Goal: Transaction & Acquisition: Purchase product/service

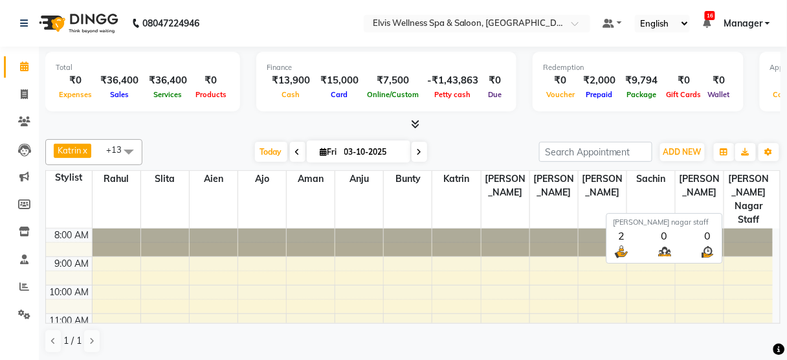
scroll to position [269, 0]
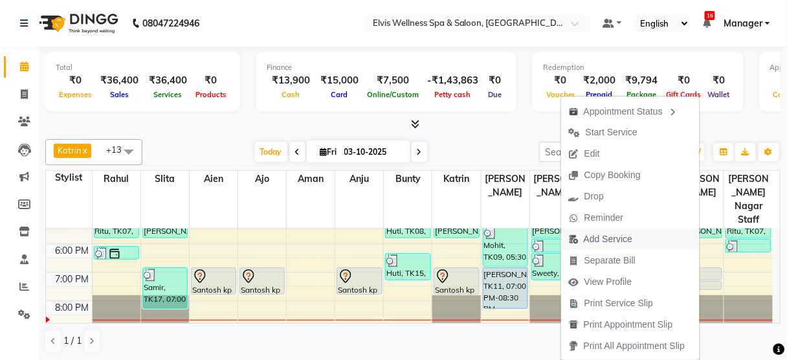
click at [616, 235] on span "Add Service" at bounding box center [608, 239] width 49 height 14
select select "75902"
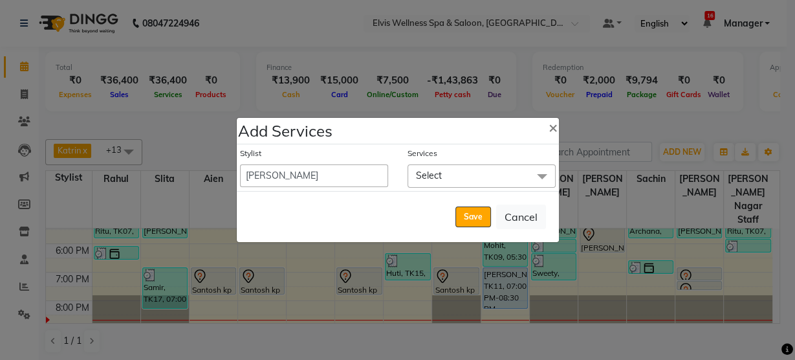
click at [481, 183] on span "Select" at bounding box center [482, 175] width 148 height 23
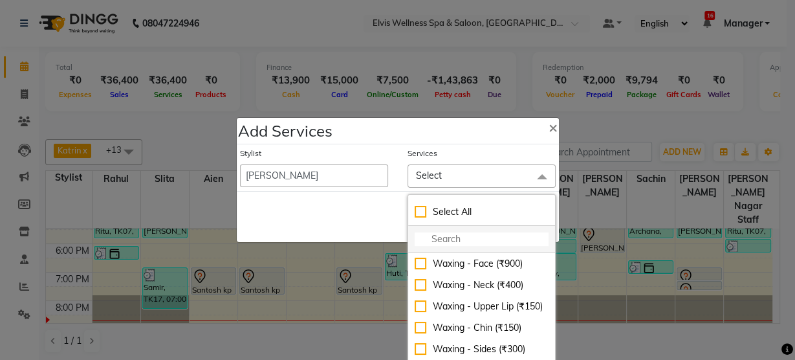
click at [457, 235] on input "multiselect-search" at bounding box center [482, 239] width 134 height 14
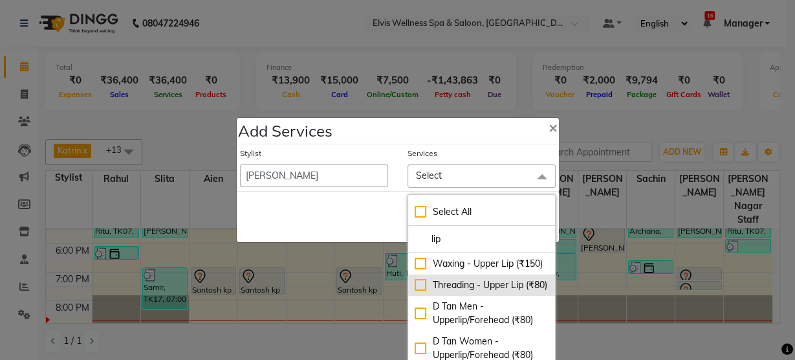
type input "lip"
click at [459, 292] on div "Threading - Upper Lip (₹80)" at bounding box center [482, 285] width 134 height 14
checkbox input "true"
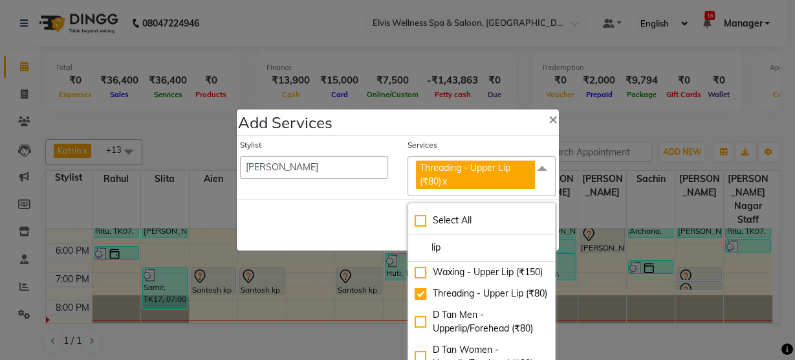
click at [348, 232] on div "Save Cancel" at bounding box center [398, 224] width 322 height 51
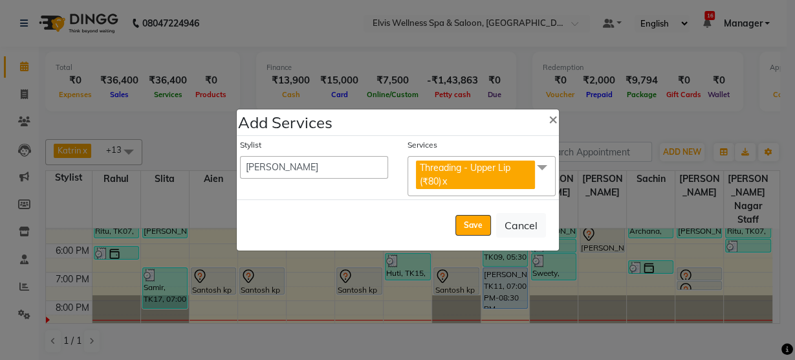
click at [538, 184] on span "Threading - Upper Lip (₹80) x" at bounding box center [477, 176] width 122 height 32
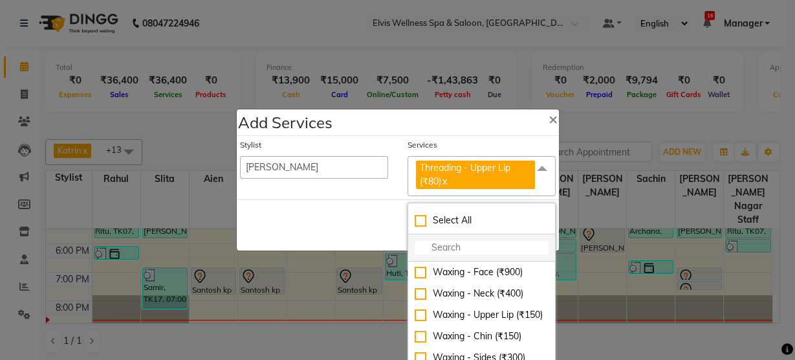
click at [485, 245] on input "multiselect-search" at bounding box center [482, 248] width 134 height 14
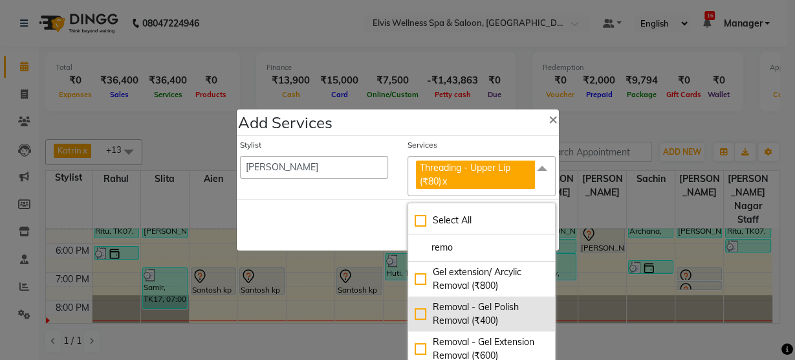
type input "remo"
click at [488, 314] on div "Removal - Gel Polish Removal (₹400)" at bounding box center [482, 313] width 134 height 27
checkbox input "true"
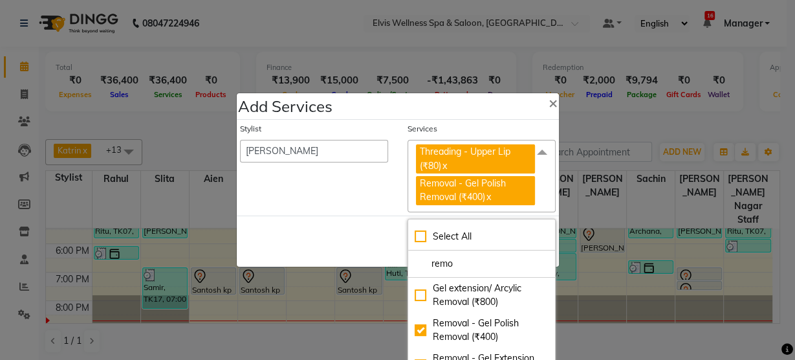
click at [372, 209] on div "Stylist [PERSON_NAME] [PERSON_NAME] among [PERSON_NAME] staff Bepeto [PERSON_NA…" at bounding box center [314, 167] width 168 height 89
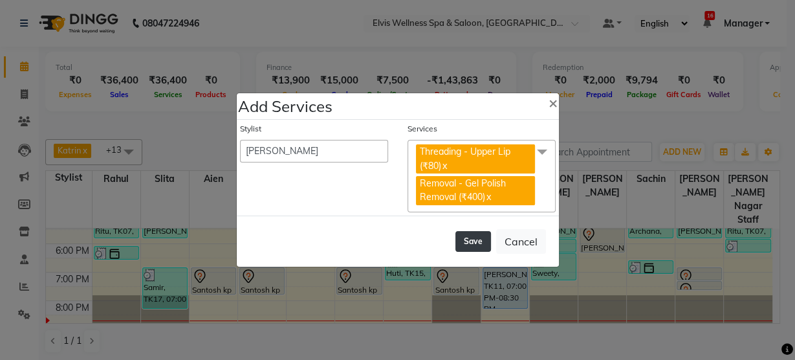
click at [467, 243] on button "Save" at bounding box center [473, 241] width 36 height 21
select select "45634"
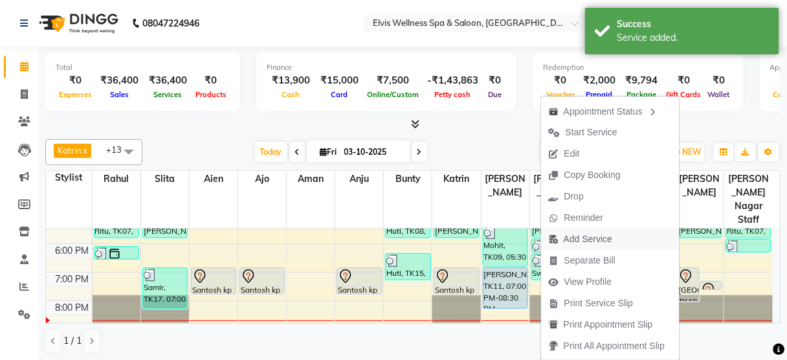
click at [594, 241] on span "Add Service" at bounding box center [587, 239] width 49 height 14
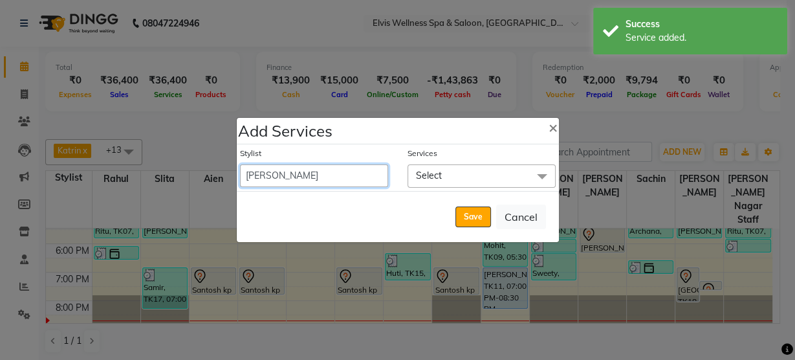
click at [339, 178] on select "[PERSON_NAME] [PERSON_NAME] among [PERSON_NAME] staff Bepeto [PERSON_NAME] [PER…" at bounding box center [314, 175] width 148 height 23
select select "48152"
click at [240, 164] on select "[PERSON_NAME] [PERSON_NAME] among [PERSON_NAME] staff Bepeto [PERSON_NAME] [PER…" at bounding box center [314, 175] width 148 height 23
select select "1170"
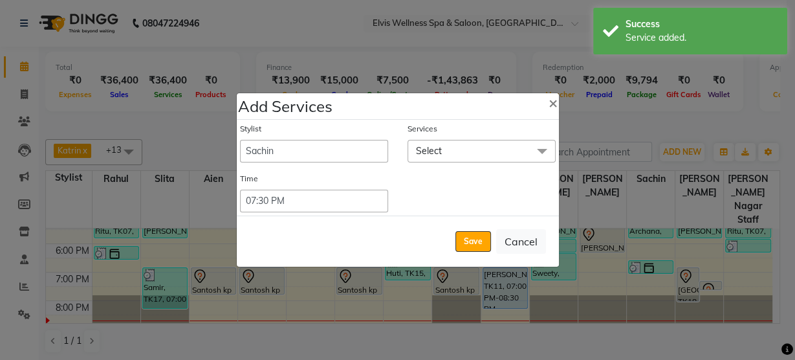
click at [481, 147] on span "Select" at bounding box center [482, 151] width 148 height 23
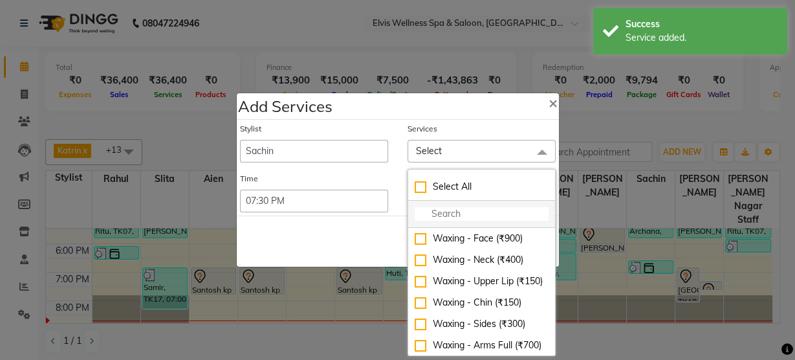
click at [454, 213] on input "multiselect-search" at bounding box center [482, 214] width 134 height 14
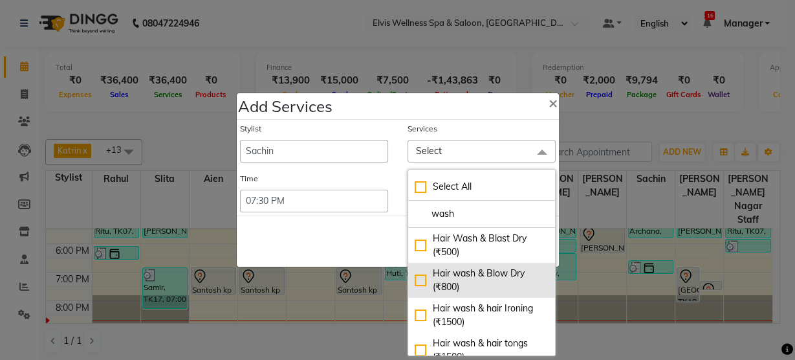
type input "wash"
click at [460, 280] on div "Hair wash & Blow Dry (₹800)" at bounding box center [482, 280] width 134 height 27
checkbox input "true"
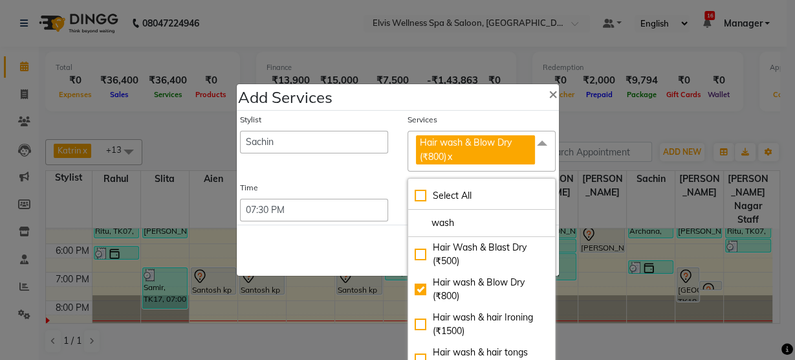
click at [349, 237] on div "Save Cancel" at bounding box center [398, 249] width 322 height 51
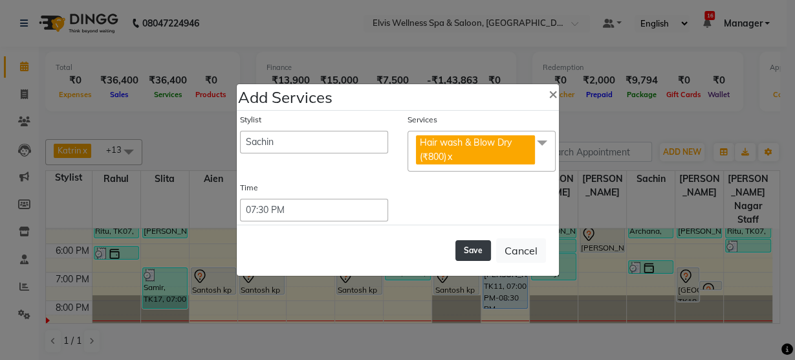
click at [472, 256] on button "Save" at bounding box center [473, 250] width 36 height 21
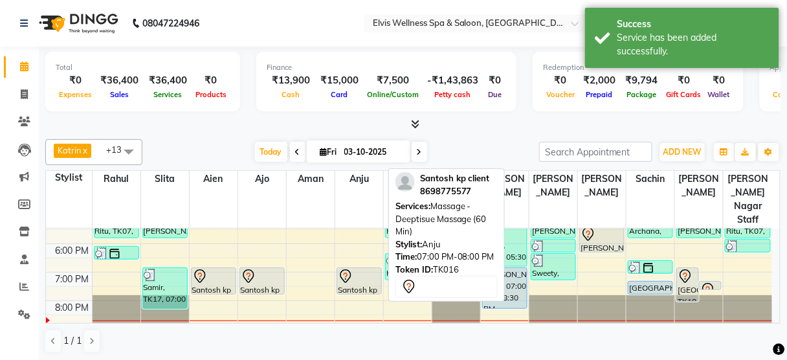
click at [359, 268] on div at bounding box center [359, 276] width 43 height 16
select select "7"
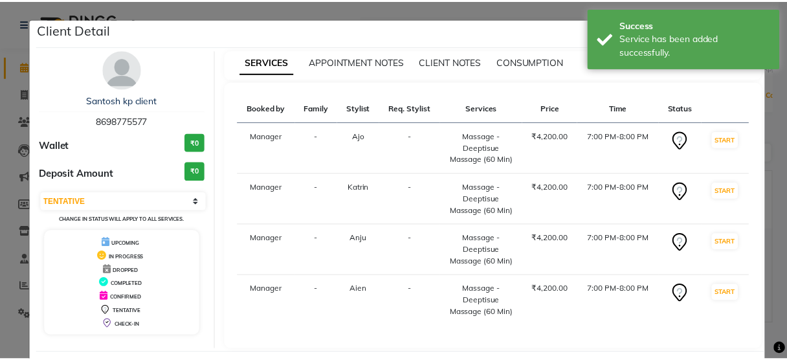
scroll to position [56, 0]
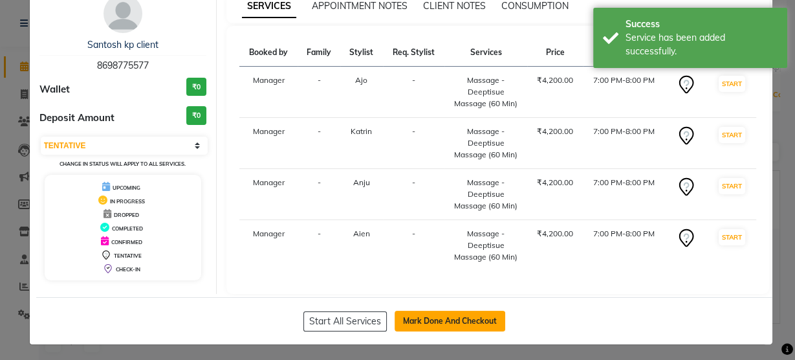
click at [413, 311] on button "Mark Done And Checkout" at bounding box center [450, 321] width 111 height 21
select select "5733"
select select "service"
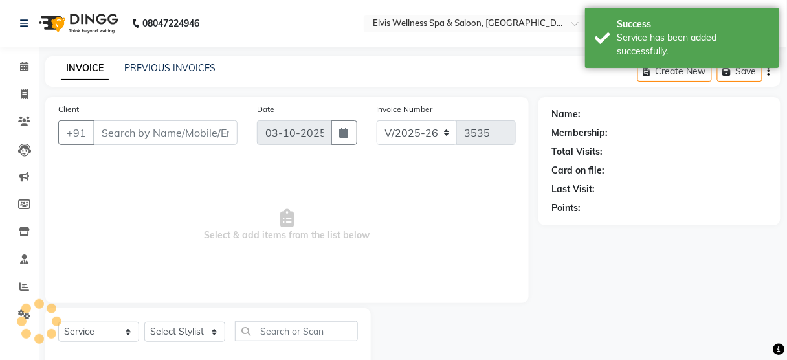
scroll to position [28, 0]
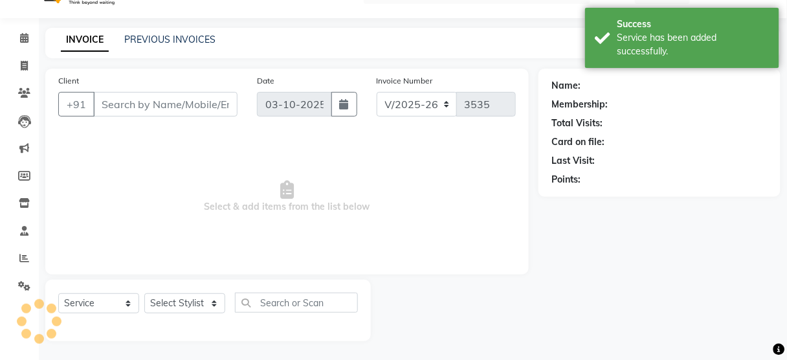
type input "8698775577"
select select "89118"
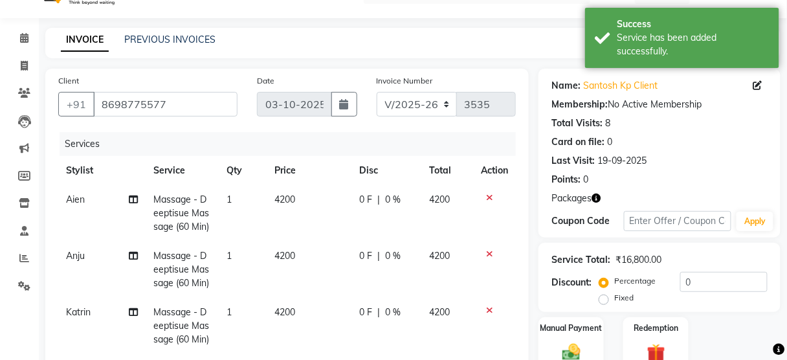
scroll to position [303, 0]
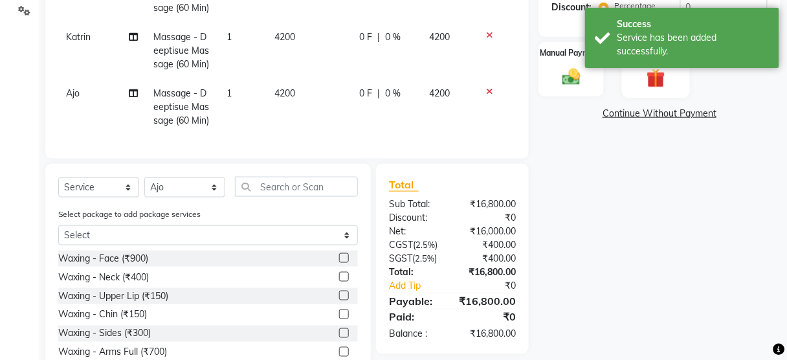
click at [644, 77] on img at bounding box center [655, 77] width 30 height 23
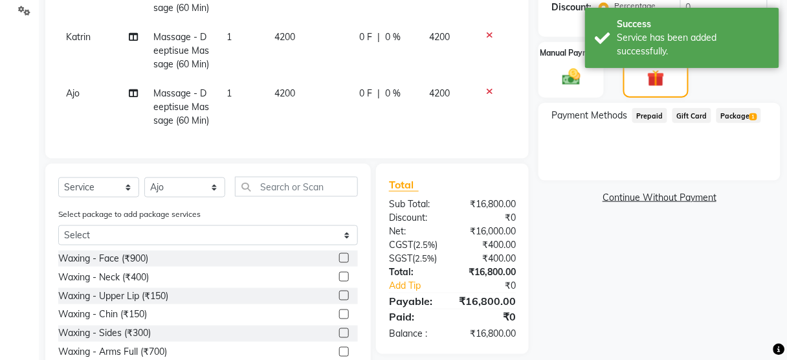
click at [729, 112] on span "Package 1" at bounding box center [738, 115] width 45 height 15
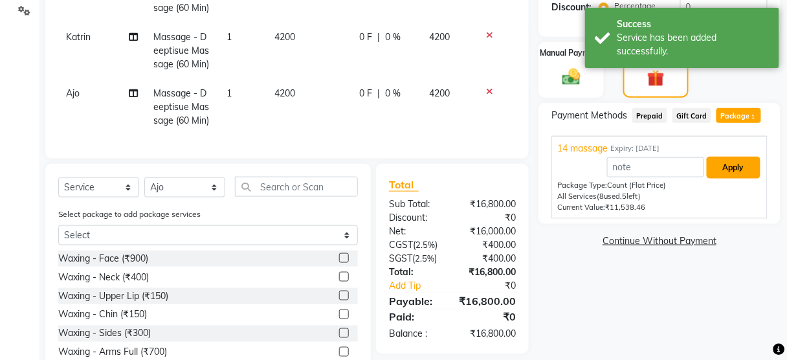
click at [732, 167] on button "Apply" at bounding box center [733, 168] width 54 height 22
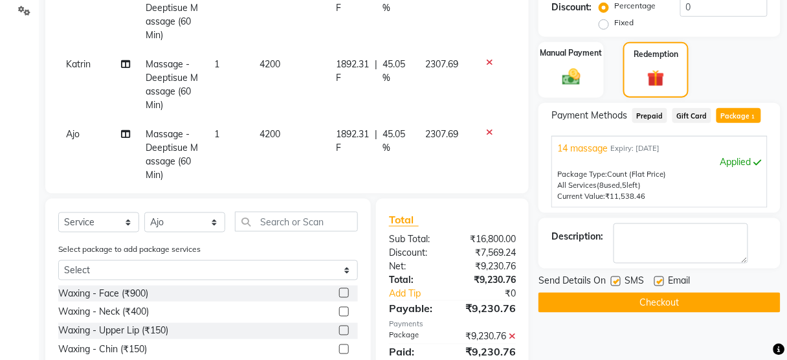
scroll to position [395, 0]
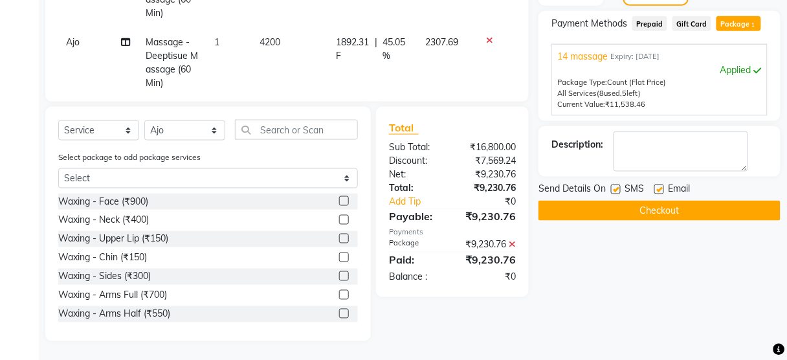
click at [617, 187] on label at bounding box center [616, 189] width 10 height 10
click at [617, 187] on input "checkbox" at bounding box center [615, 190] width 8 height 8
checkbox input "false"
click at [620, 204] on button "Checkout" at bounding box center [659, 211] width 242 height 20
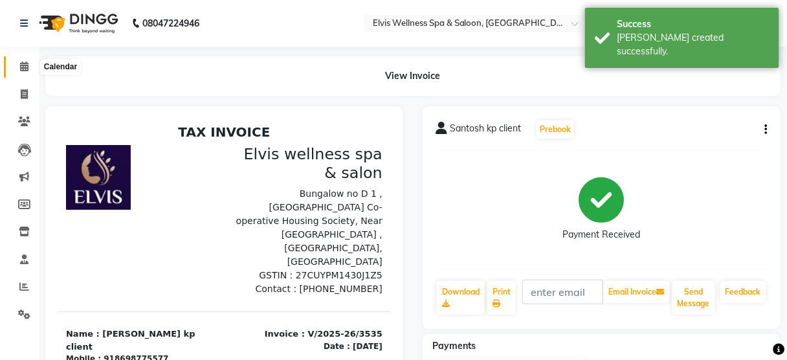
click at [24, 71] on icon at bounding box center [24, 66] width 8 height 10
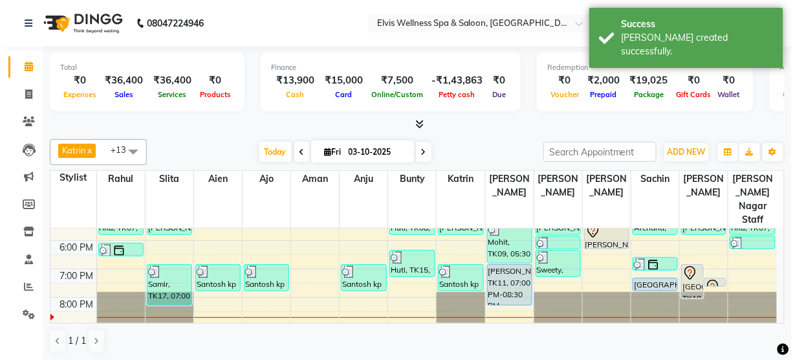
scroll to position [273, 0]
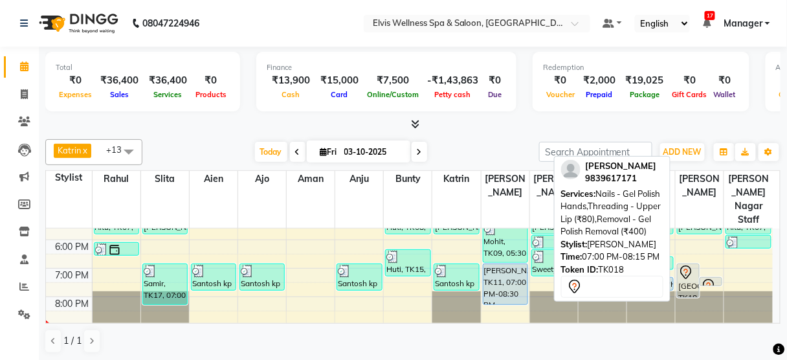
click at [683, 265] on icon at bounding box center [686, 273] width 16 height 16
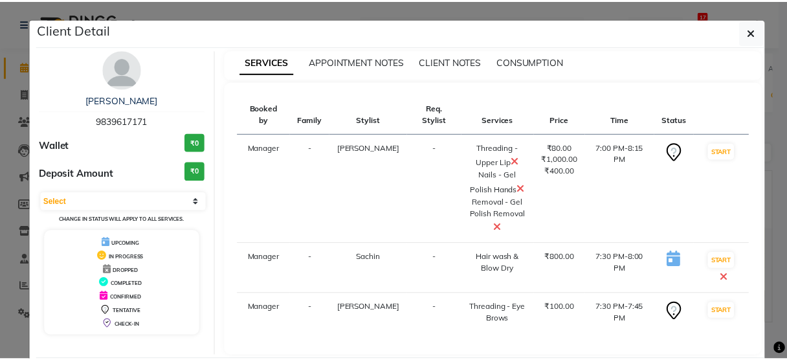
scroll to position [42, 0]
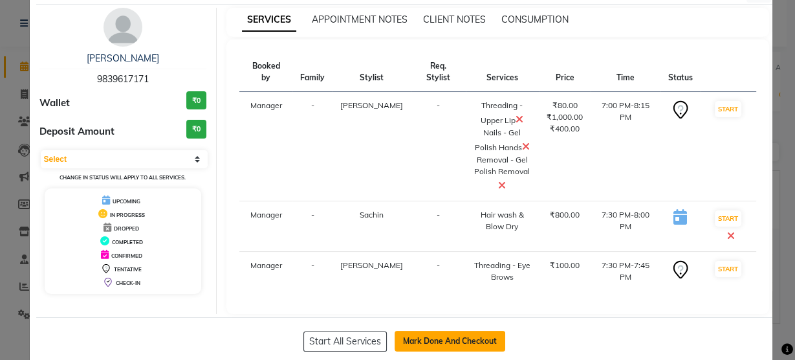
click at [425, 331] on button "Mark Done And Checkout" at bounding box center [450, 341] width 111 height 21
select select "service"
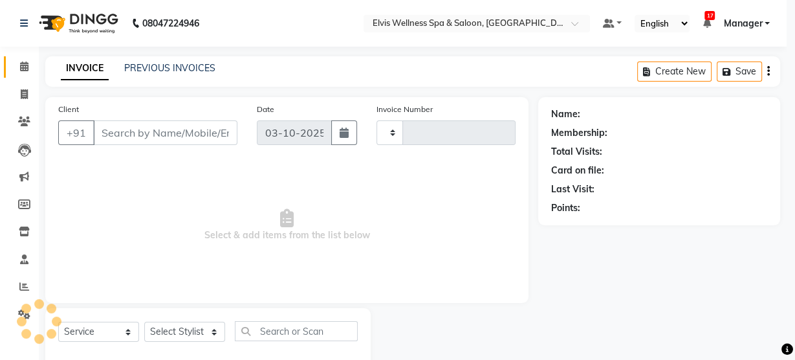
type input "3536"
select select "5733"
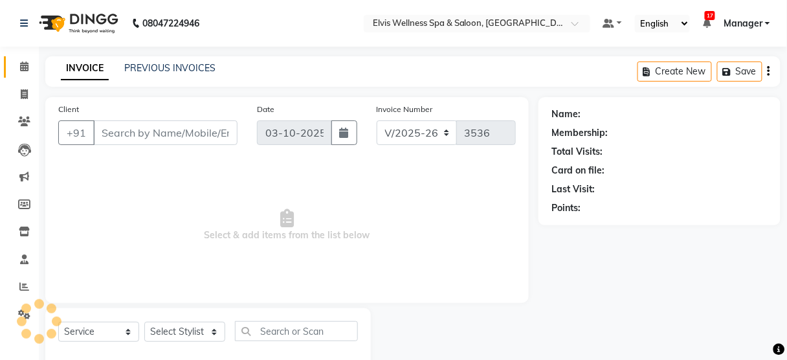
type input "9839617171"
select select "48152"
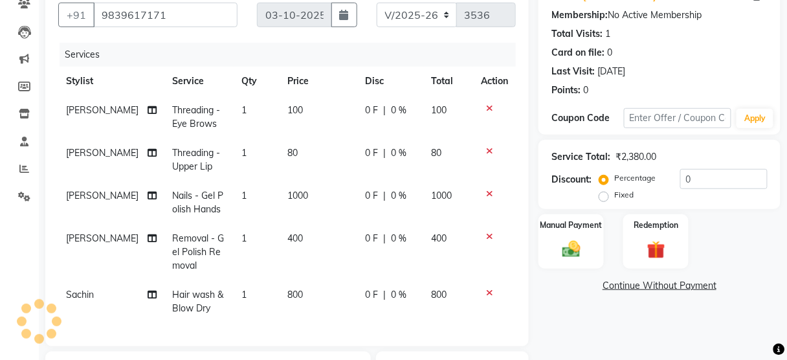
scroll to position [171, 0]
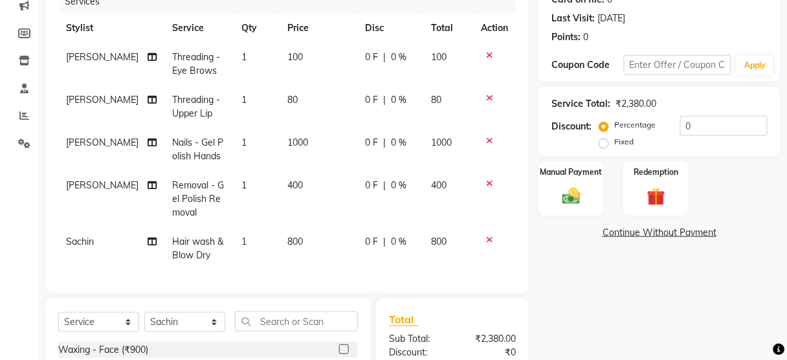
click at [182, 245] on span "Hair wash & Blow Dry" at bounding box center [197, 247] width 51 height 25
select select "48152"
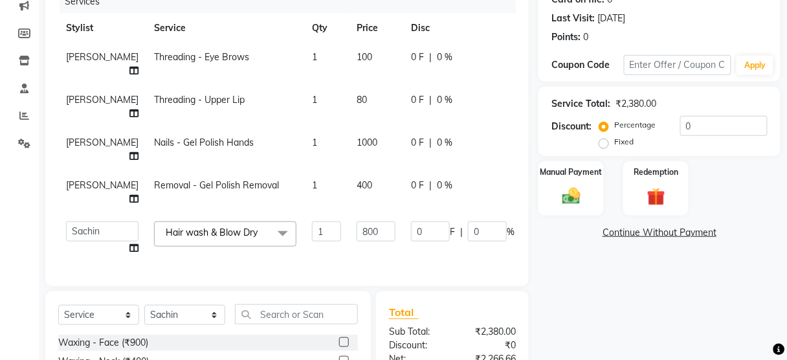
click at [270, 228] on span at bounding box center [283, 233] width 26 height 25
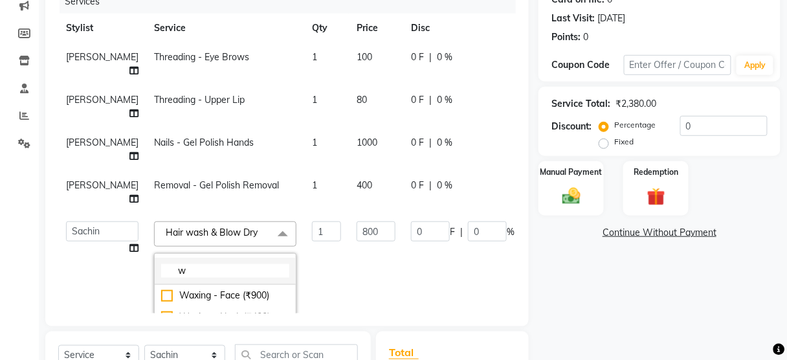
click at [193, 267] on input "w" at bounding box center [225, 271] width 128 height 14
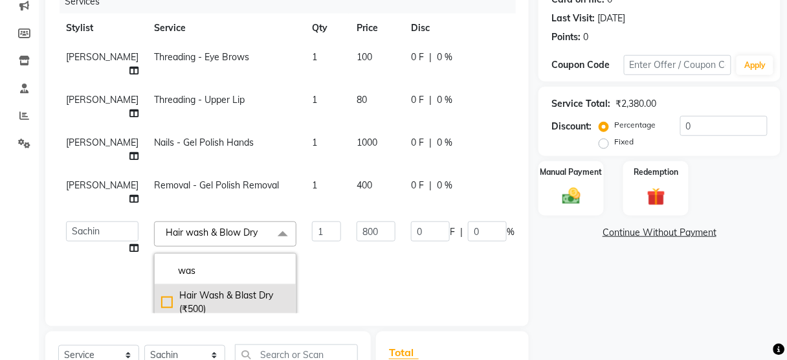
type input "was"
click at [195, 304] on div "Hair Wash & Blast Dry (₹500)" at bounding box center [225, 302] width 128 height 27
checkbox input "true"
checkbox input "false"
type input "500"
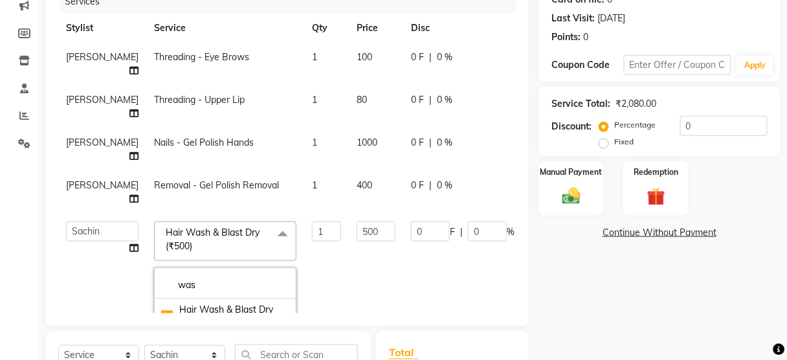
click at [624, 232] on link "Continue Without Payment" at bounding box center [659, 233] width 237 height 14
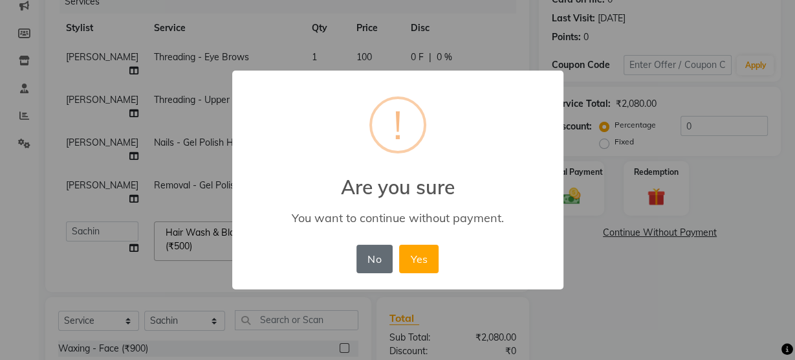
click at [391, 256] on button "No" at bounding box center [374, 259] width 36 height 28
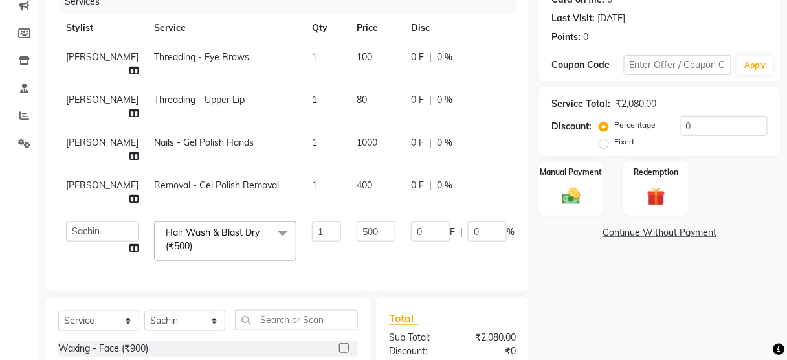
click at [638, 263] on div "Name: [PERSON_NAME] Membership: No Active Membership Total Visits: 1 Card on fi…" at bounding box center [664, 207] width 252 height 562
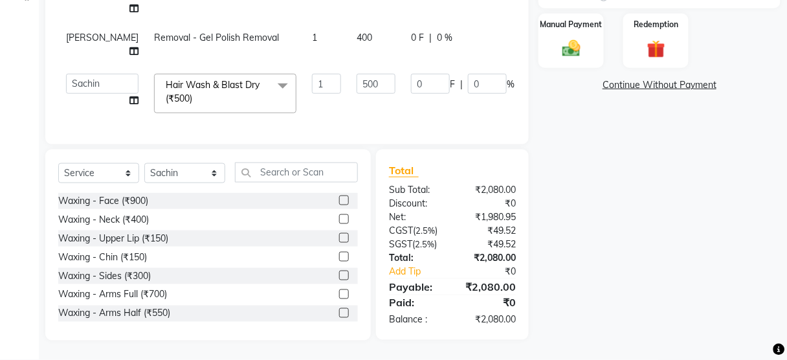
click at [610, 190] on div "Name: [PERSON_NAME] Membership: No Active Membership Total Visits: 1 Card on fi…" at bounding box center [664, 60] width 252 height 562
radio input "true"
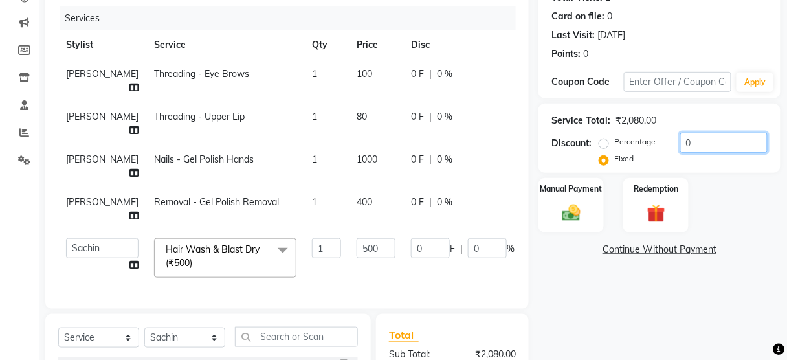
click at [690, 148] on input "0" at bounding box center [723, 143] width 87 height 20
type input "08"
type input "1.92"
type input "0.38"
type input "080"
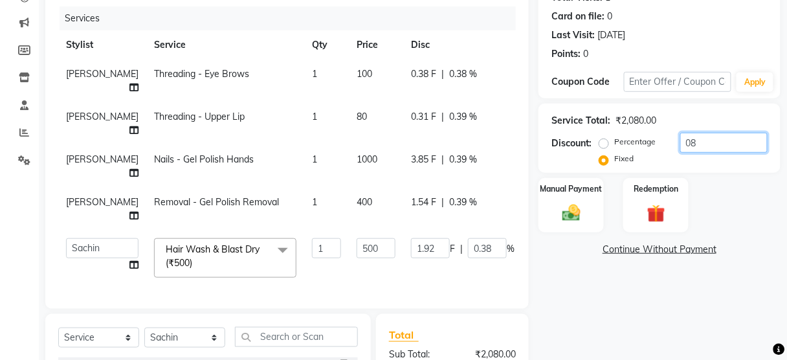
type input "19.23"
type input "3.85"
type input "080"
click at [721, 204] on div "Manual Payment Redemption" at bounding box center [659, 205] width 261 height 55
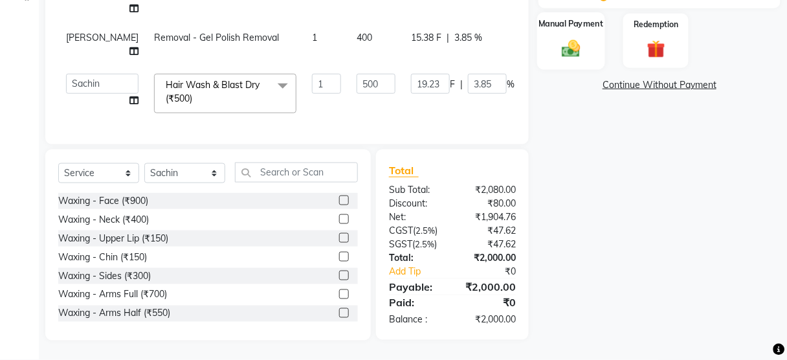
click at [576, 38] on img at bounding box center [571, 49] width 30 height 22
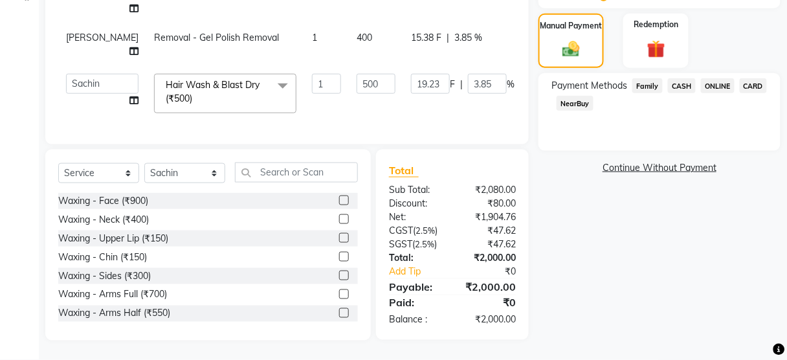
click at [672, 79] on span "CASH" at bounding box center [682, 85] width 28 height 15
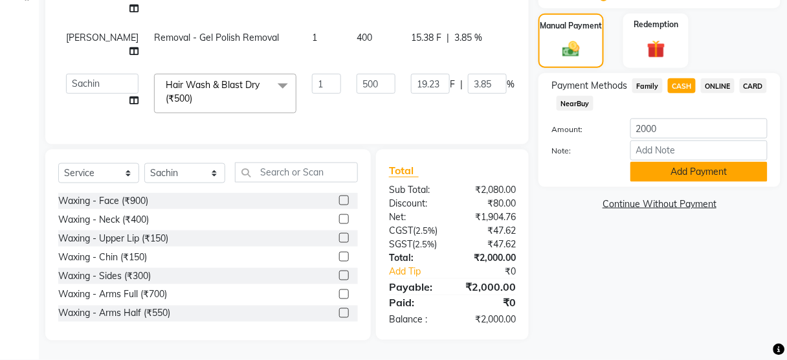
click at [673, 164] on button "Add Payment" at bounding box center [698, 172] width 137 height 20
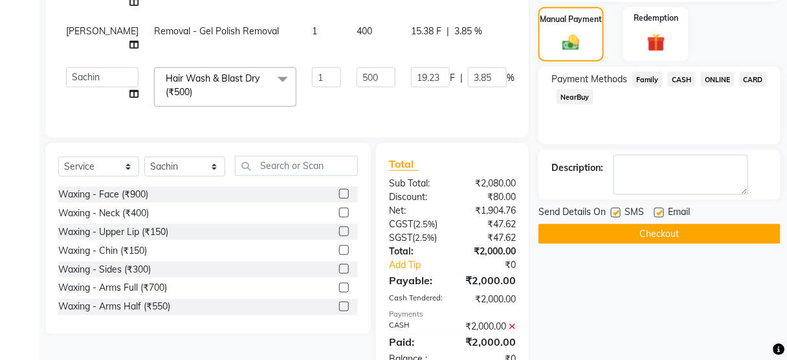
scroll to position [383, 0]
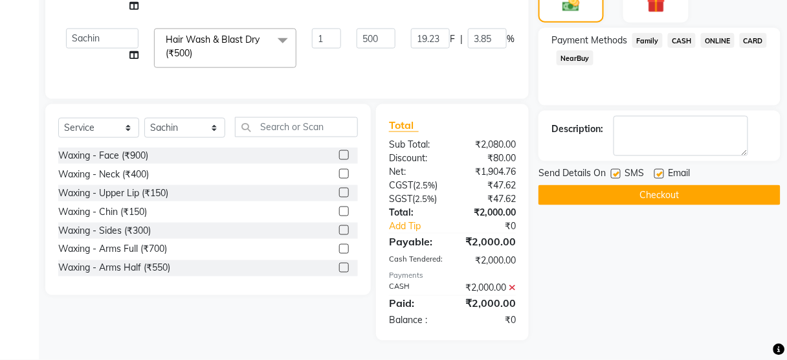
click at [620, 169] on label at bounding box center [616, 174] width 10 height 10
click at [619, 170] on input "checkbox" at bounding box center [615, 174] width 8 height 8
checkbox input "false"
click at [620, 185] on button "Checkout" at bounding box center [659, 195] width 242 height 20
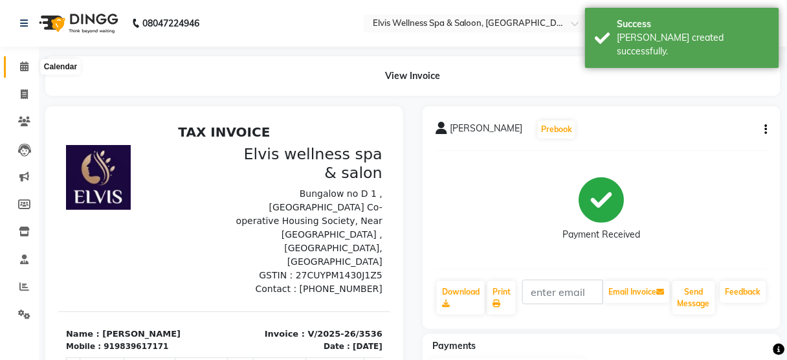
click at [23, 65] on icon at bounding box center [24, 66] width 8 height 10
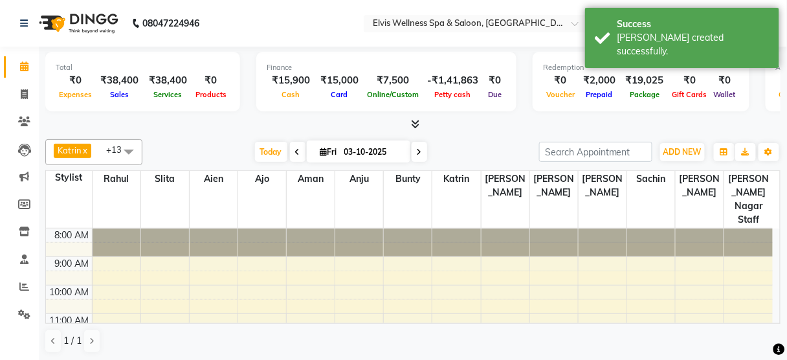
click at [153, 116] on div "Total ₹0 Expenses ₹38,400 Sales ₹38,400 Services ₹0 Products Finance ₹15,900 Ca…" at bounding box center [412, 89] width 735 height 85
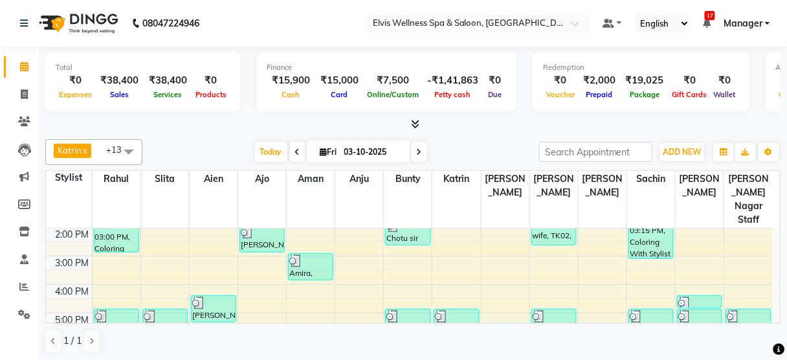
scroll to position [283, 0]
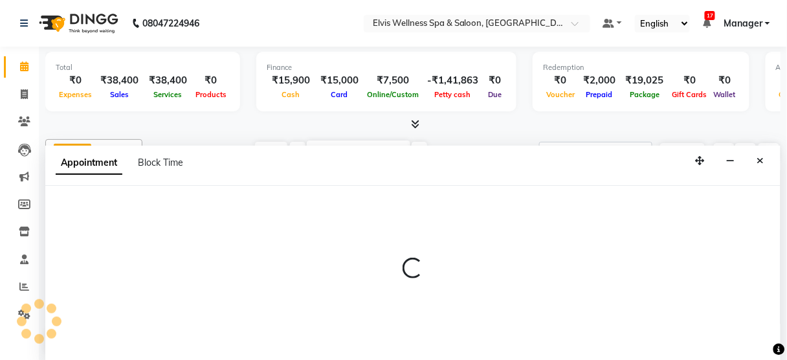
scroll to position [0, 0]
select select "48152"
select select "1200"
select select "tentative"
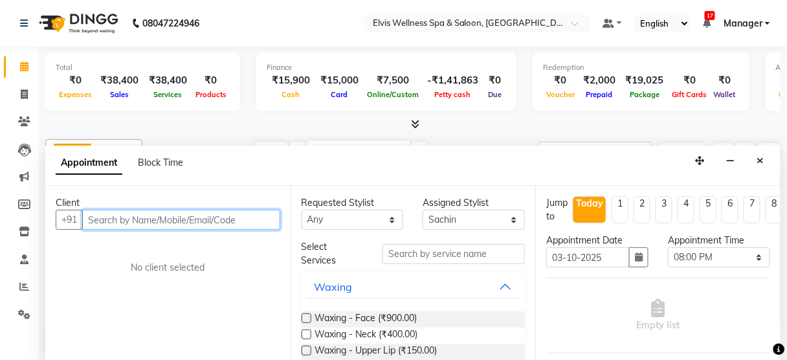
click at [182, 222] on input "text" at bounding box center [181, 220] width 198 height 20
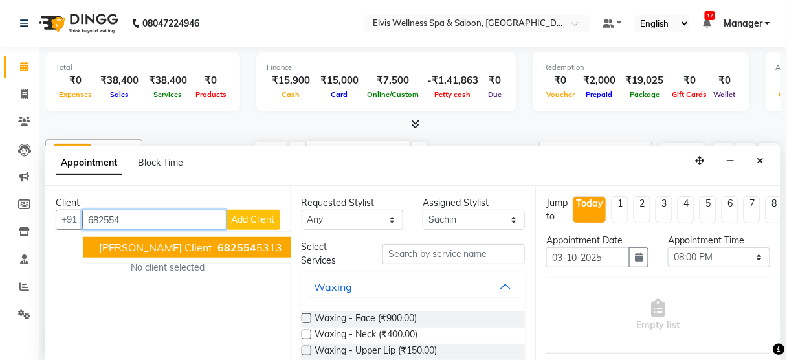
click at [218, 247] on span "682554" at bounding box center [237, 247] width 39 height 13
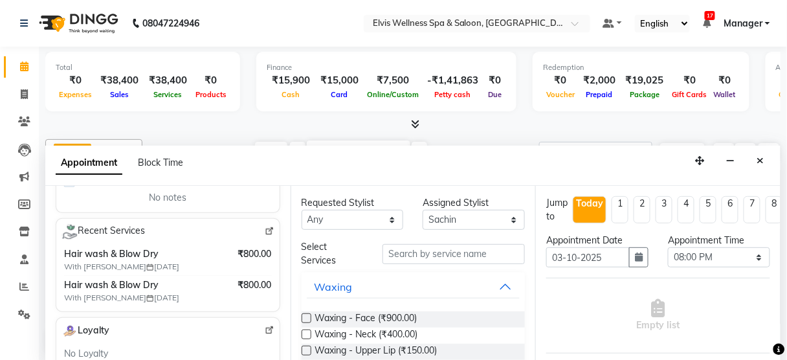
scroll to position [223, 0]
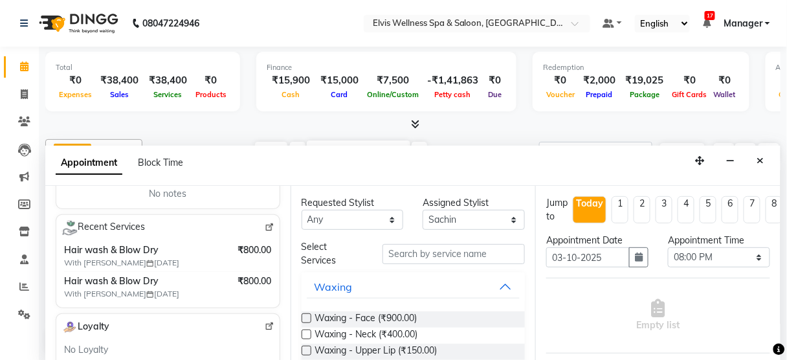
type input "6825545313"
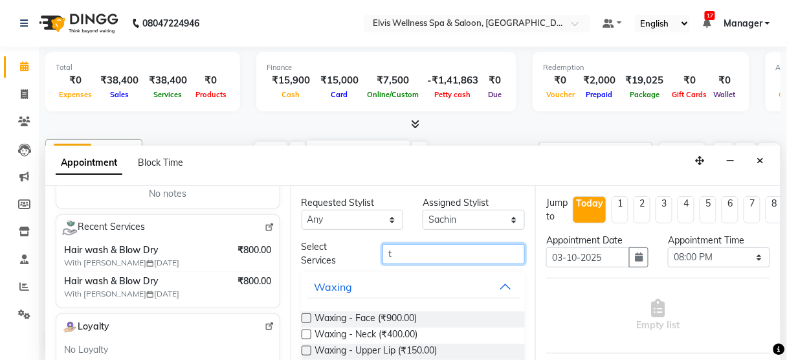
click at [396, 257] on input "t" at bounding box center [453, 254] width 142 height 20
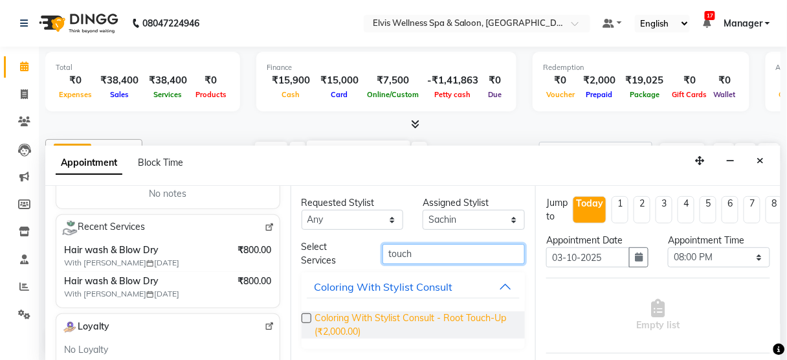
type input "touch"
click at [455, 318] on span "Coloring With Stylist Consult - Root Touch-Up (₹2,000.00)" at bounding box center [415, 324] width 200 height 27
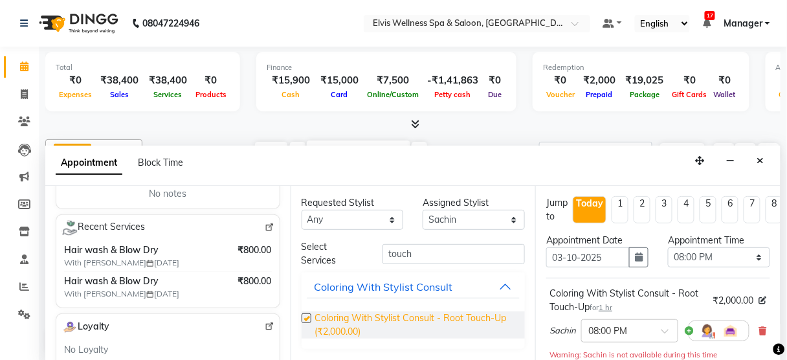
checkbox input "false"
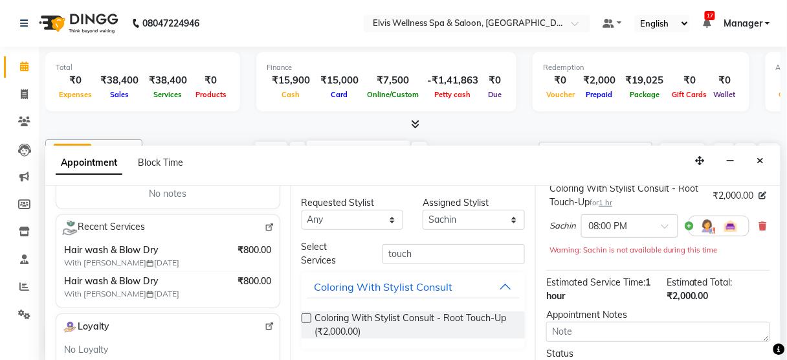
scroll to position [105, 0]
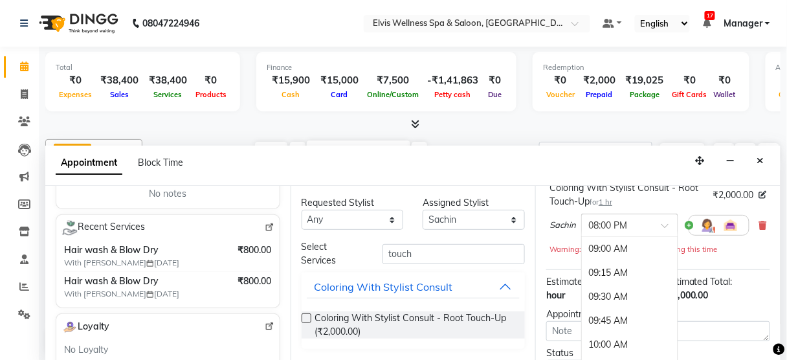
click at [644, 227] on input "text" at bounding box center [616, 224] width 57 height 14
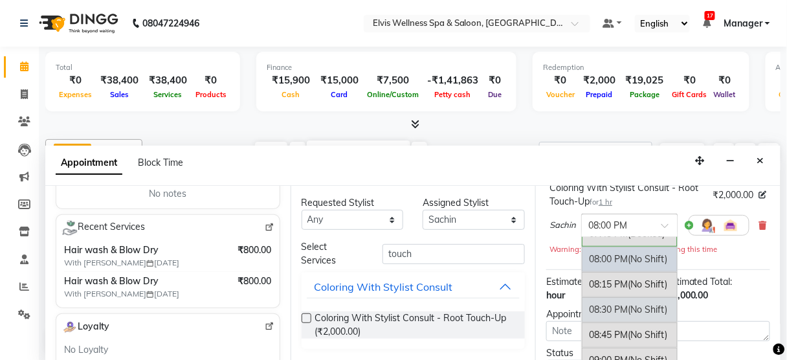
click at [624, 304] on div "08:30 PM (No Shift)" at bounding box center [630, 309] width 96 height 25
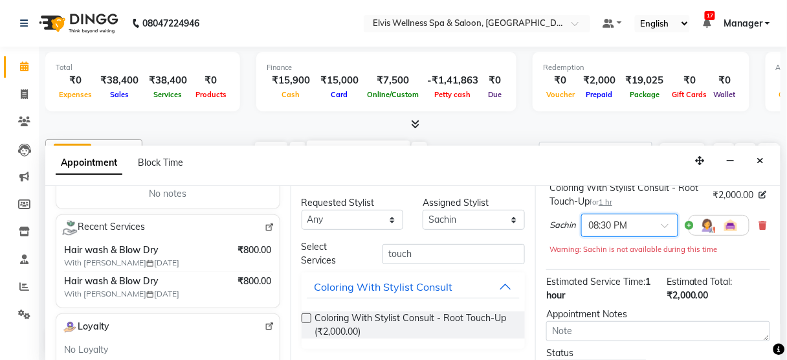
scroll to position [223, 0]
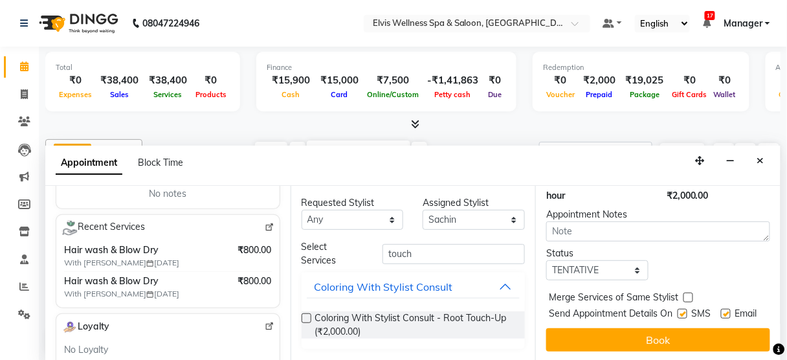
click at [678, 309] on label at bounding box center [682, 314] width 10 height 10
click at [678, 311] on input "checkbox" at bounding box center [681, 315] width 8 height 8
checkbox input "false"
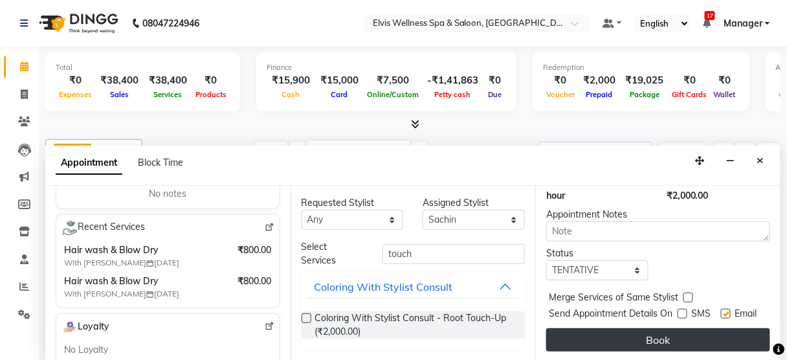
click at [675, 332] on button "Book" at bounding box center [658, 339] width 224 height 23
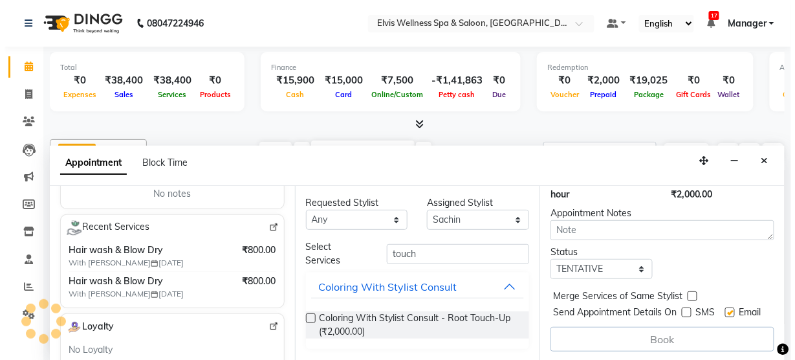
scroll to position [0, 0]
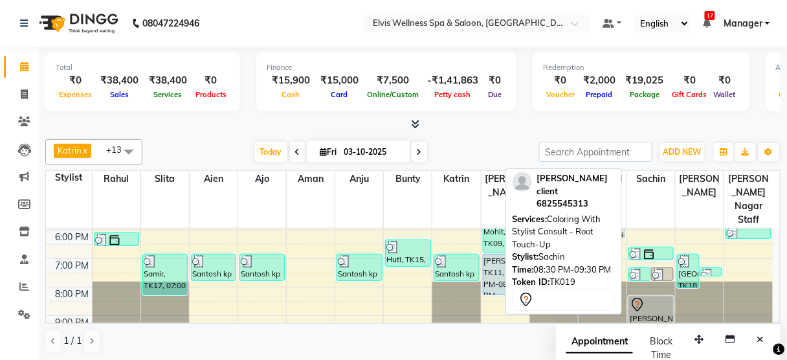
click at [651, 297] on div at bounding box center [650, 305] width 43 height 16
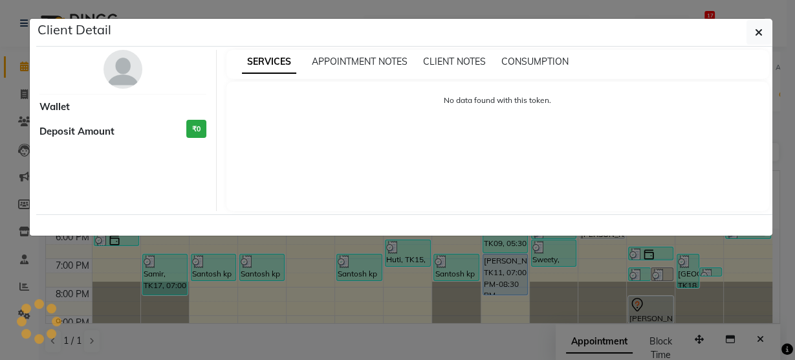
select select "7"
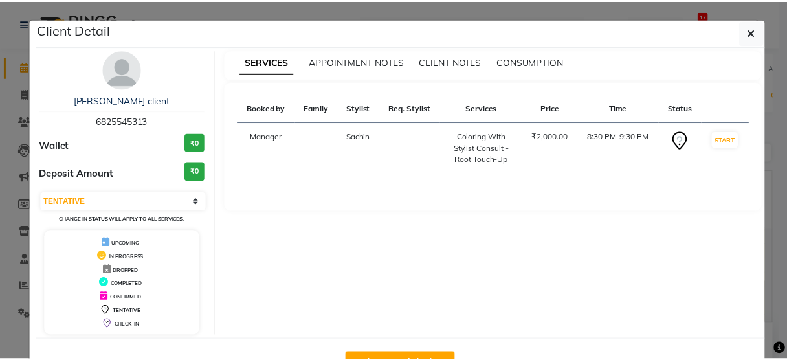
scroll to position [42, 0]
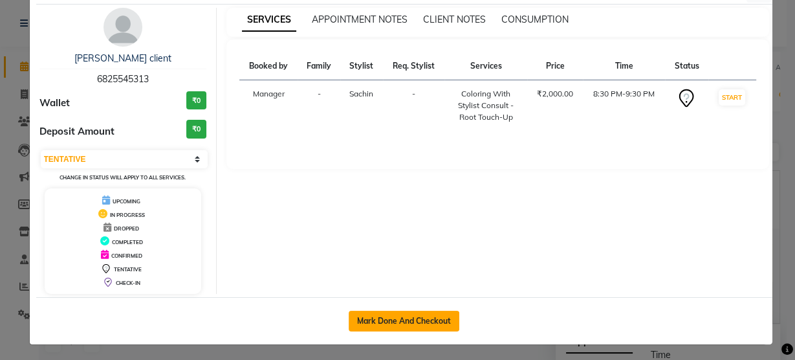
click at [388, 316] on button "Mark Done And Checkout" at bounding box center [404, 321] width 111 height 21
select select "5733"
select select "service"
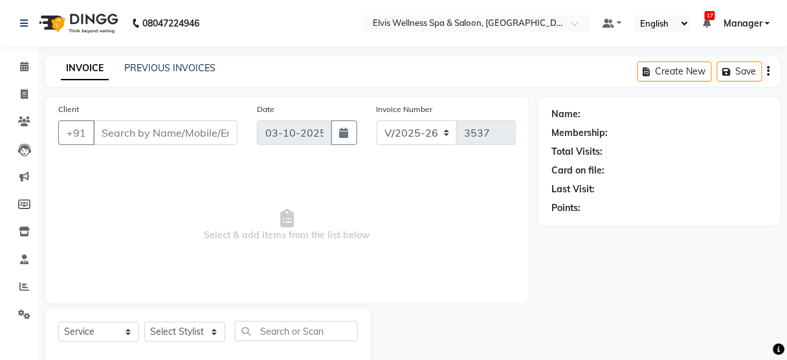
scroll to position [28, 0]
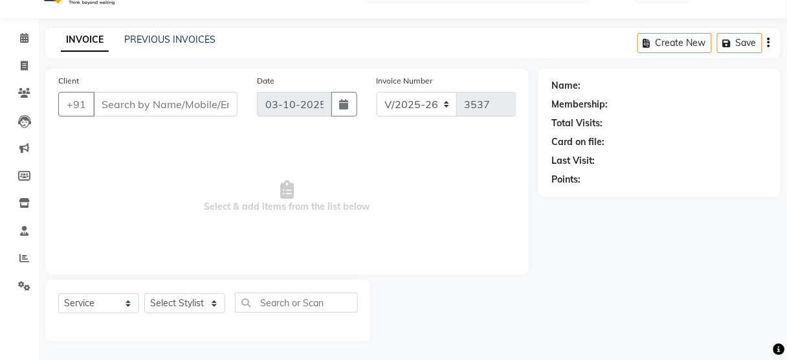
type input "6825545313"
select select "48152"
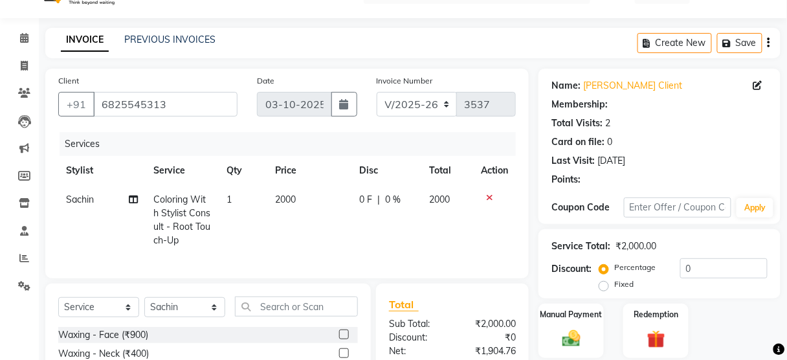
scroll to position [169, 0]
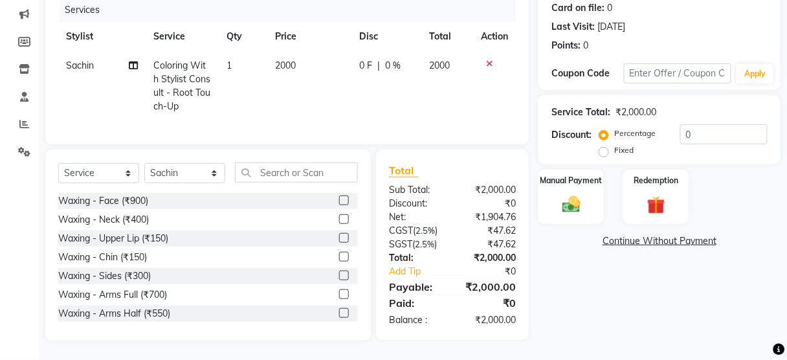
click at [284, 60] on span "2000" at bounding box center [285, 66] width 21 height 12
select select "48152"
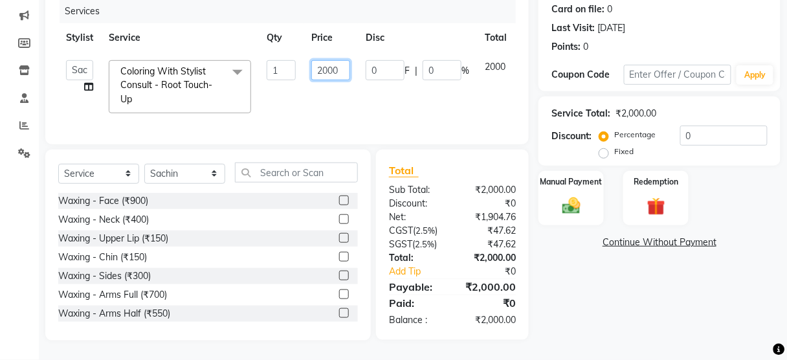
click at [326, 62] on input "2000" at bounding box center [330, 70] width 39 height 20
type input "2500"
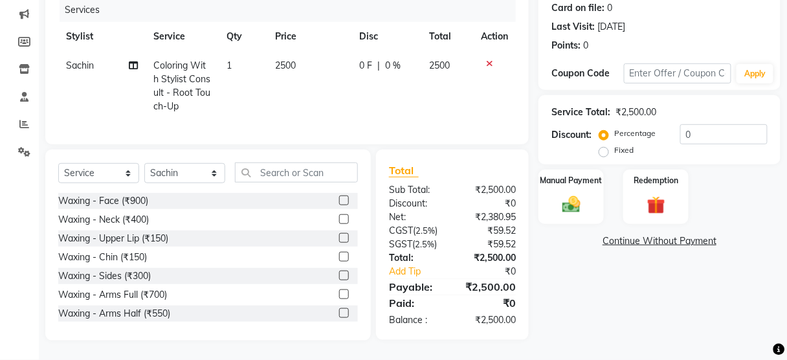
click at [336, 96] on td "2500" at bounding box center [309, 86] width 85 height 70
select select "48152"
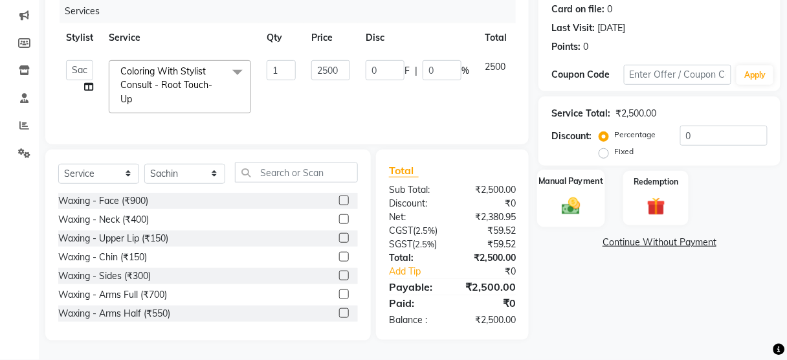
click at [571, 199] on img at bounding box center [571, 206] width 30 height 22
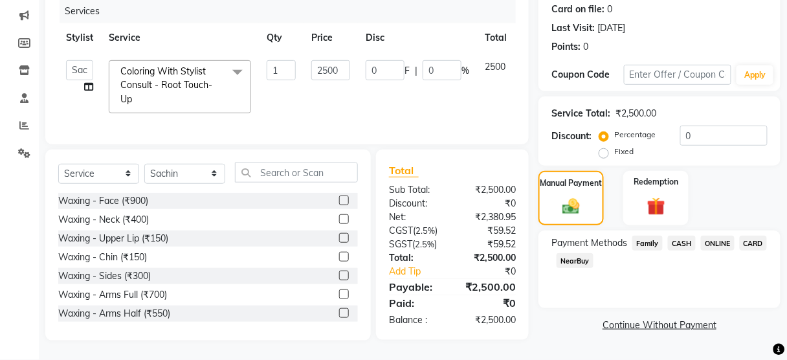
click at [682, 236] on span "CASH" at bounding box center [682, 242] width 28 height 15
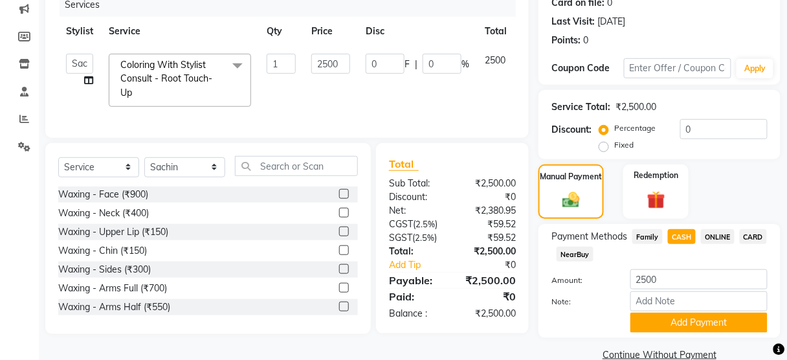
scroll to position [191, 0]
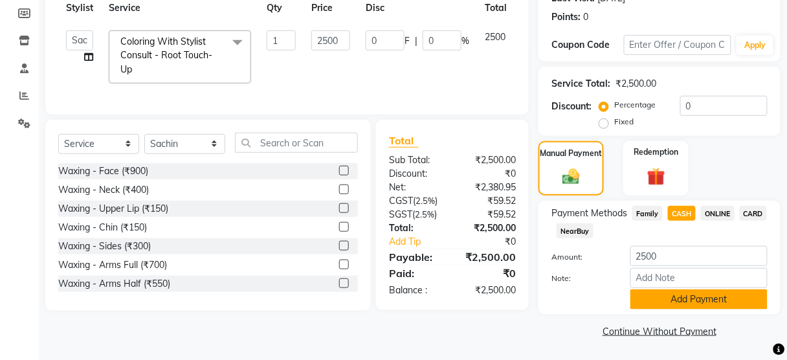
click at [676, 298] on button "Add Payment" at bounding box center [698, 299] width 137 height 20
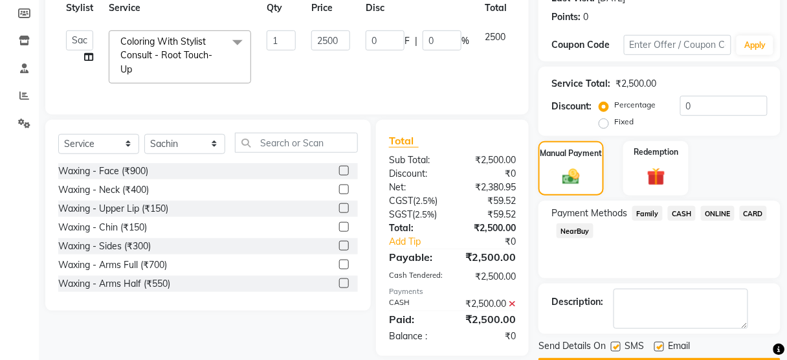
scroll to position [227, 0]
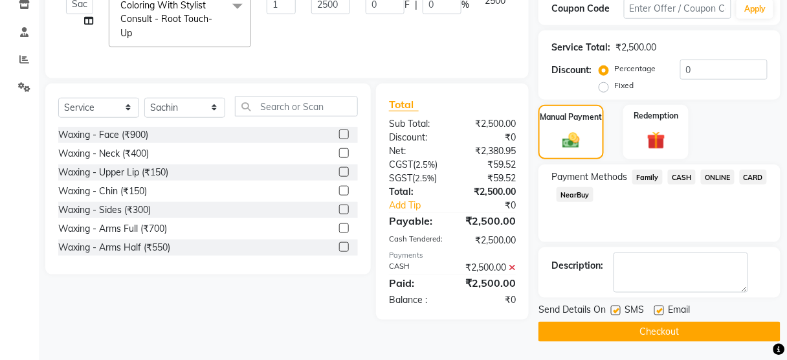
click at [613, 311] on label at bounding box center [616, 310] width 10 height 10
click at [613, 311] on input "checkbox" at bounding box center [615, 311] width 8 height 8
checkbox input "false"
click at [619, 333] on button "Checkout" at bounding box center [659, 332] width 242 height 20
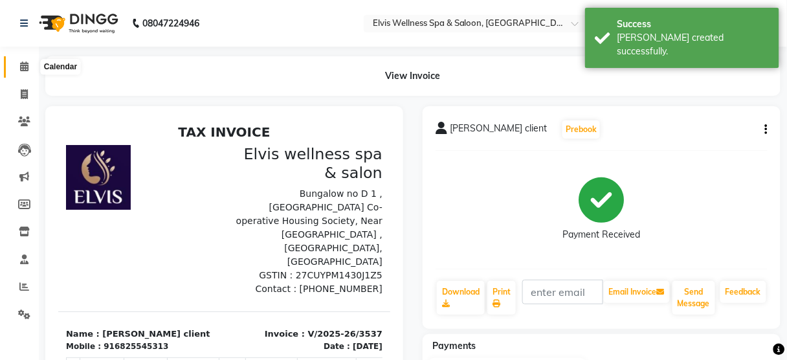
click at [25, 65] on icon at bounding box center [24, 66] width 8 height 10
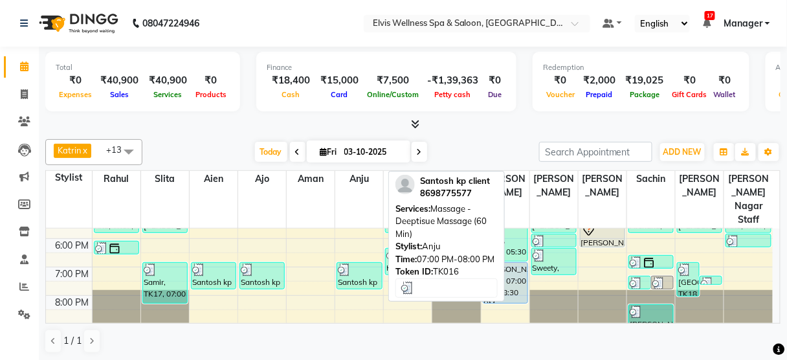
scroll to position [237, 0]
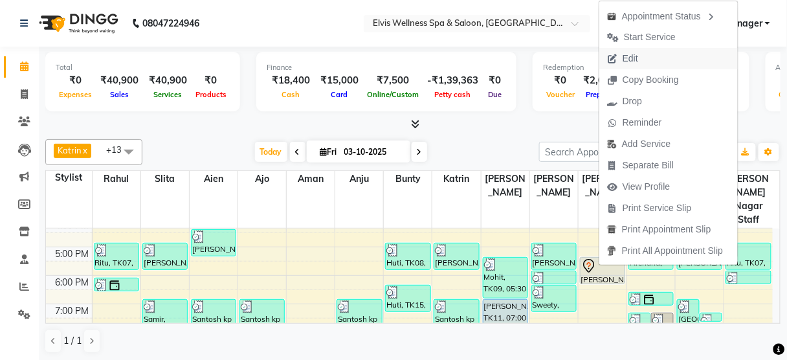
click at [624, 60] on span "Edit" at bounding box center [630, 59] width 16 height 14
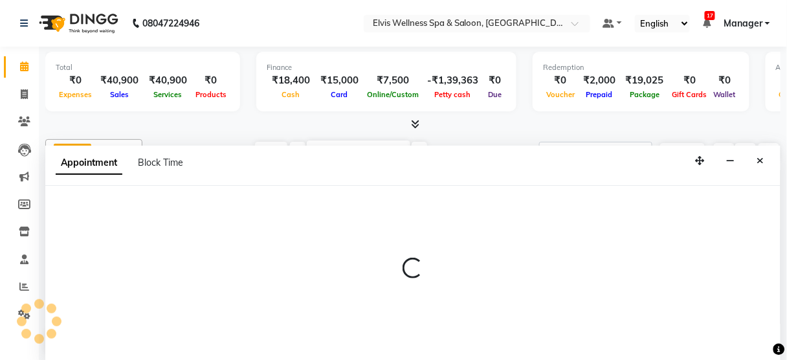
scroll to position [0, 0]
select select "upcoming"
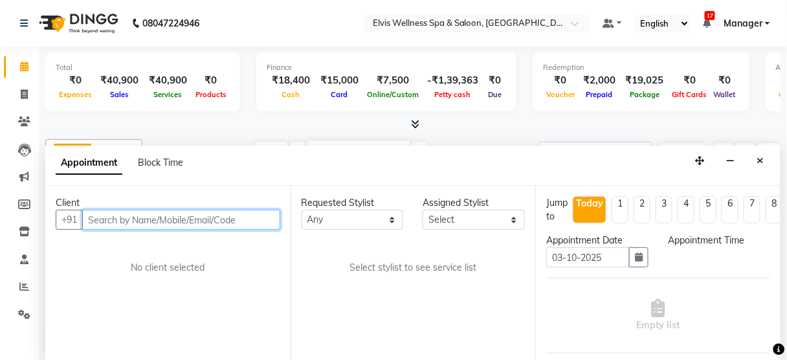
scroll to position [283, 0]
select select "91505"
select select "1050"
select select "2736"
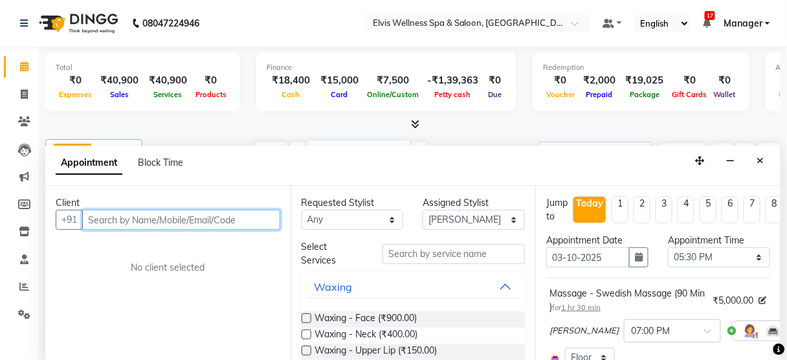
select select "2736"
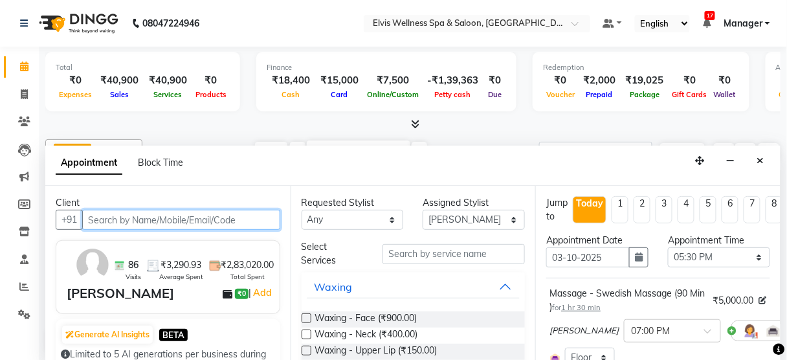
click at [183, 221] on input "text" at bounding box center [181, 220] width 198 height 20
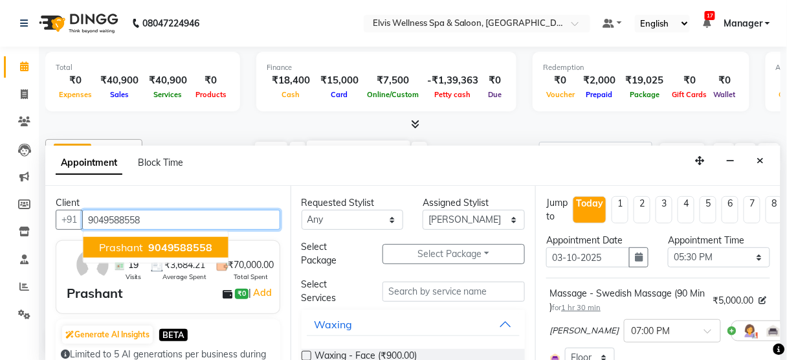
click at [168, 250] on span "9049588558" at bounding box center [180, 247] width 65 height 13
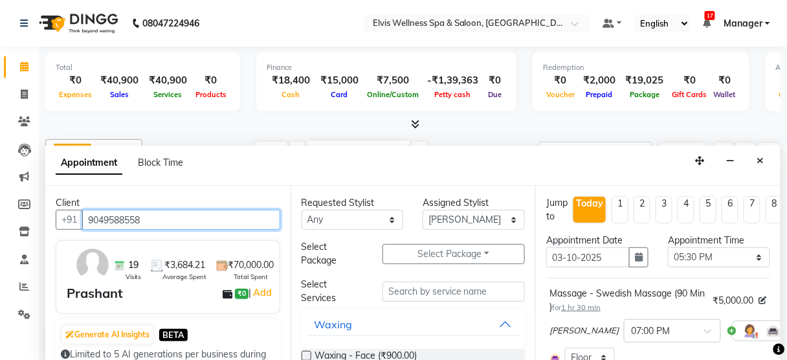
scroll to position [274, 0]
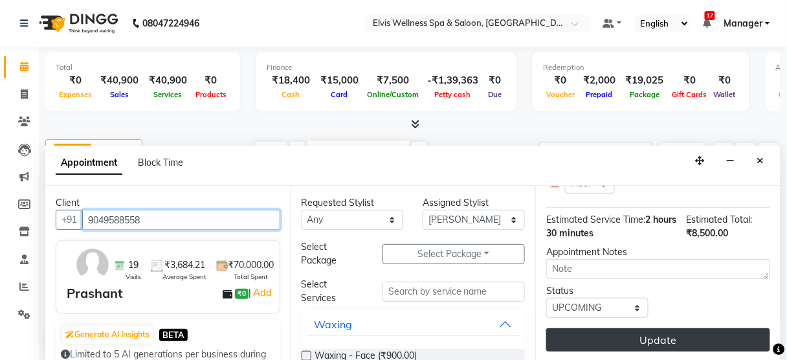
type input "9049588558"
click at [640, 334] on button "Update" at bounding box center [658, 339] width 224 height 23
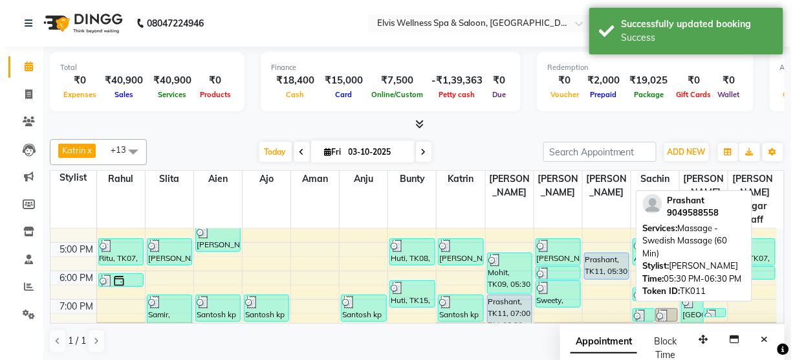
scroll to position [243, 0]
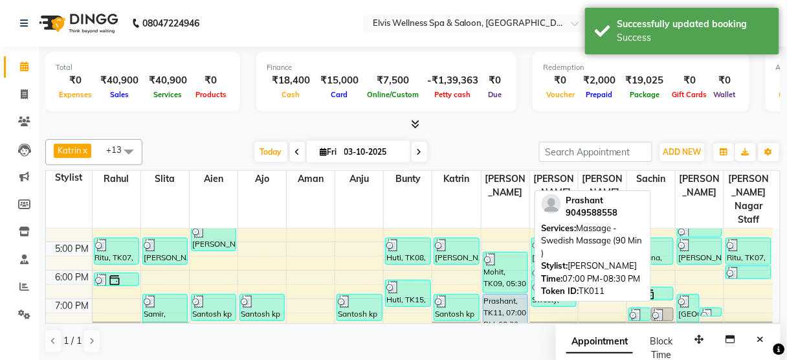
click at [514, 294] on div "Prashant, TK11, 07:00 PM-08:30 PM, Massage - Swedish Massage (90 Min )" at bounding box center [505, 314] width 44 height 40
select select "5"
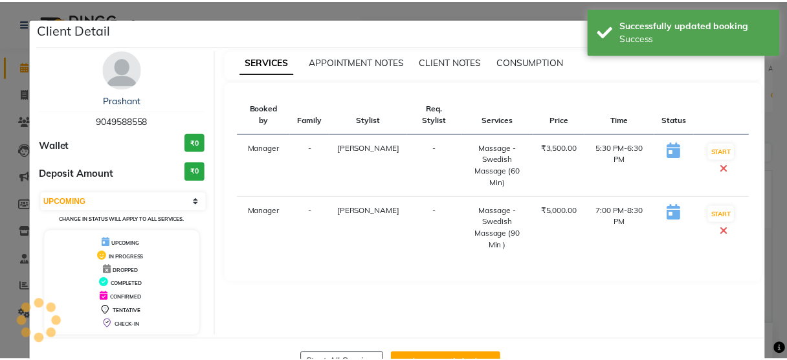
scroll to position [42, 0]
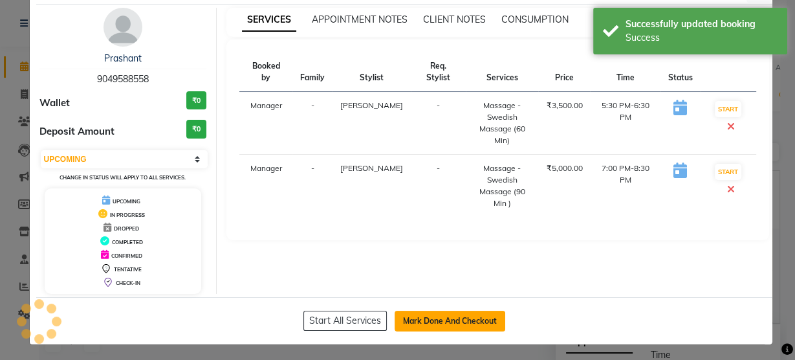
click at [404, 314] on button "Mark Done And Checkout" at bounding box center [450, 321] width 111 height 21
select select "service"
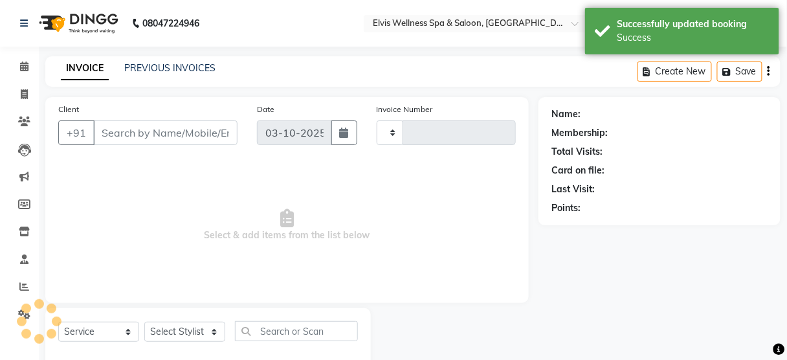
type input "3538"
select select "5733"
type input "9049588558"
select select "91505"
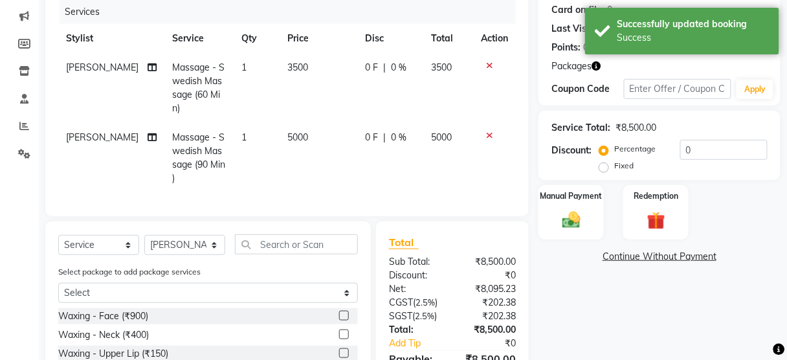
scroll to position [255, 0]
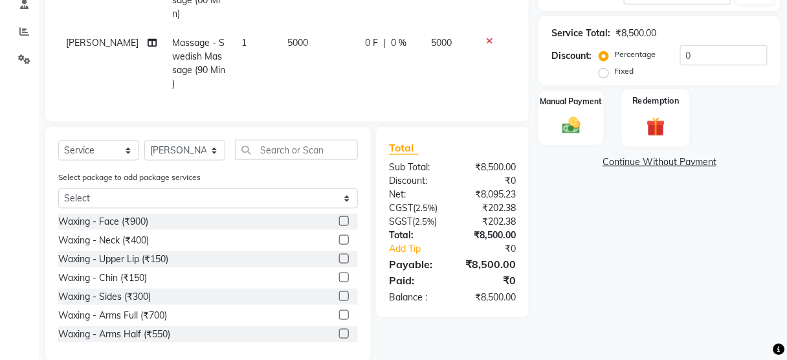
click at [655, 122] on img at bounding box center [655, 126] width 30 height 23
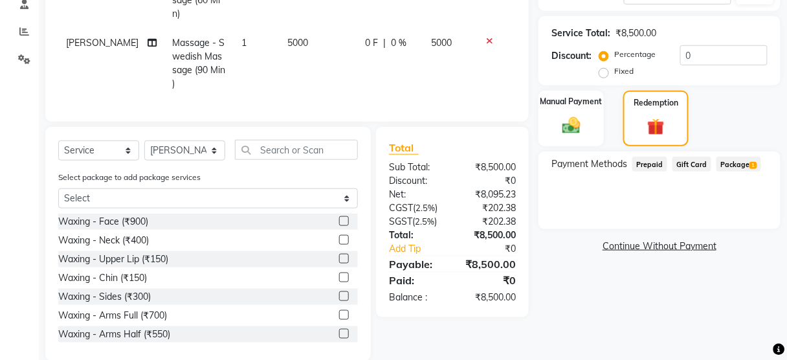
click at [734, 166] on span "Package 1" at bounding box center [738, 164] width 45 height 15
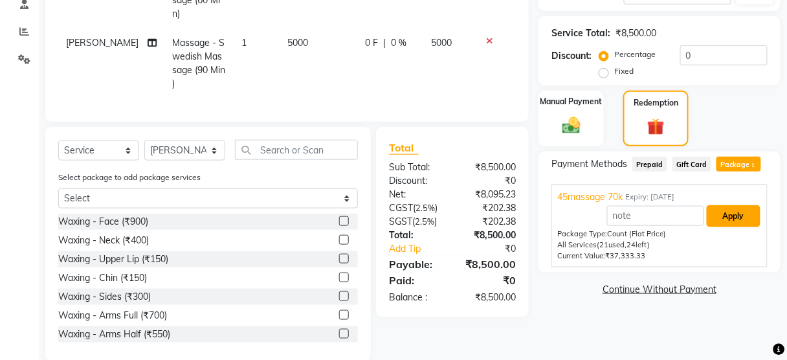
click at [718, 218] on button "Apply" at bounding box center [733, 216] width 54 height 22
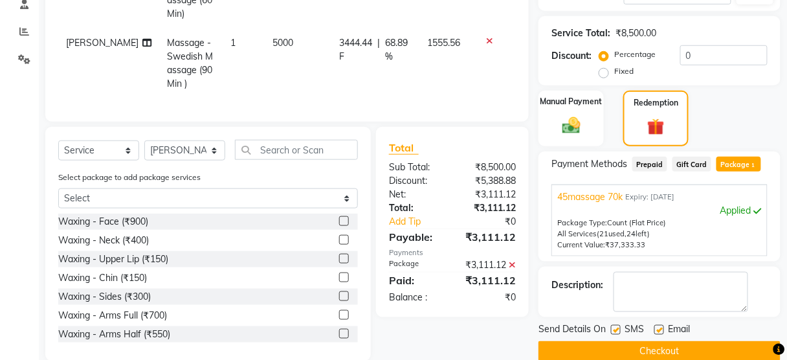
click at [615, 327] on label at bounding box center [616, 330] width 10 height 10
click at [615, 327] on input "checkbox" at bounding box center [615, 330] width 8 height 8
checkbox input "false"
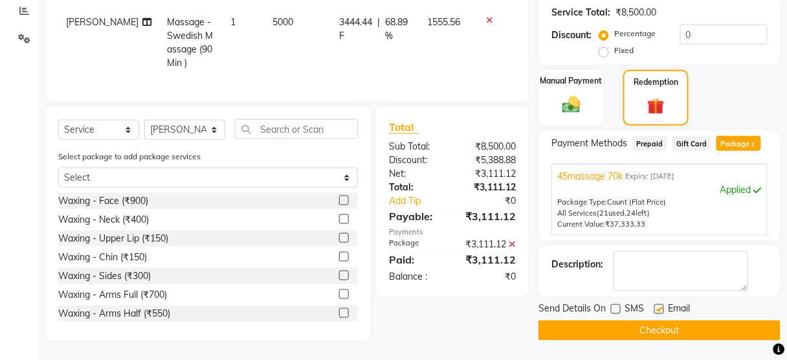
click at [613, 320] on button "Checkout" at bounding box center [659, 330] width 242 height 20
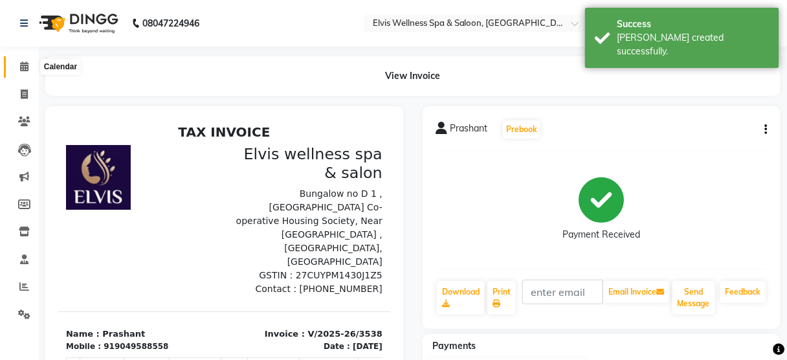
click at [17, 70] on span at bounding box center [24, 67] width 23 height 15
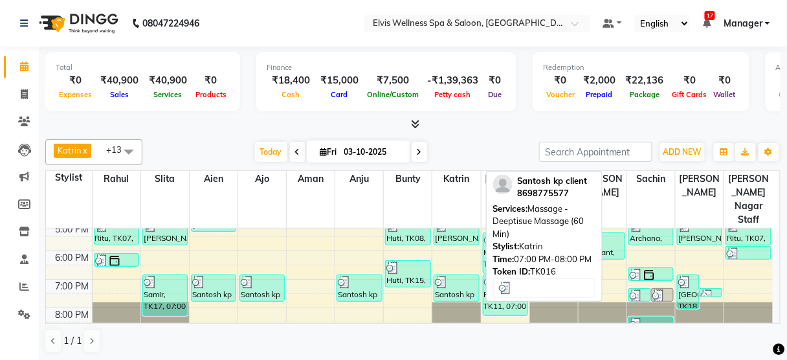
scroll to position [283, 0]
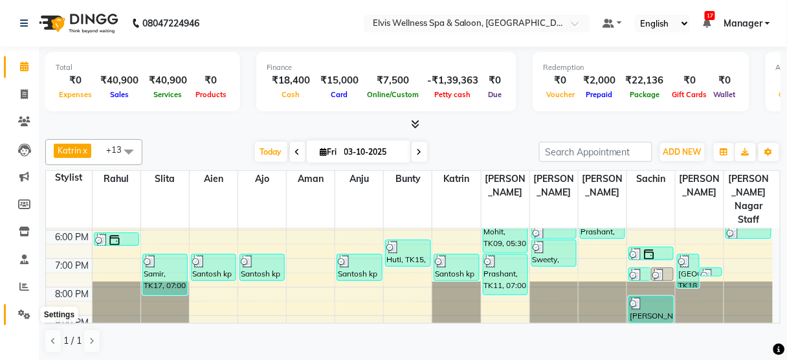
click at [15, 314] on span at bounding box center [24, 314] width 23 height 15
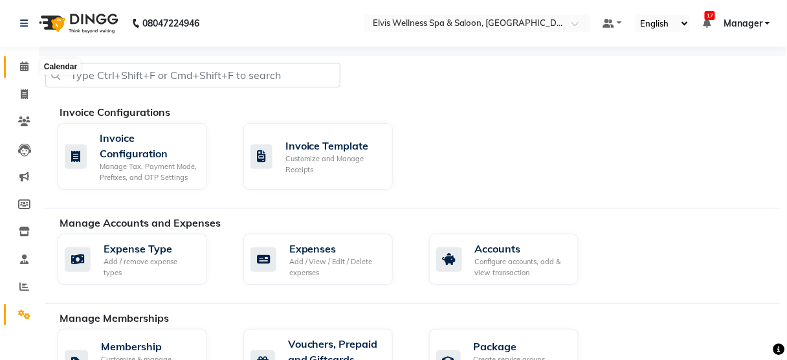
click at [28, 66] on icon at bounding box center [24, 66] width 8 height 10
